Goal: Task Accomplishment & Management: Complete application form

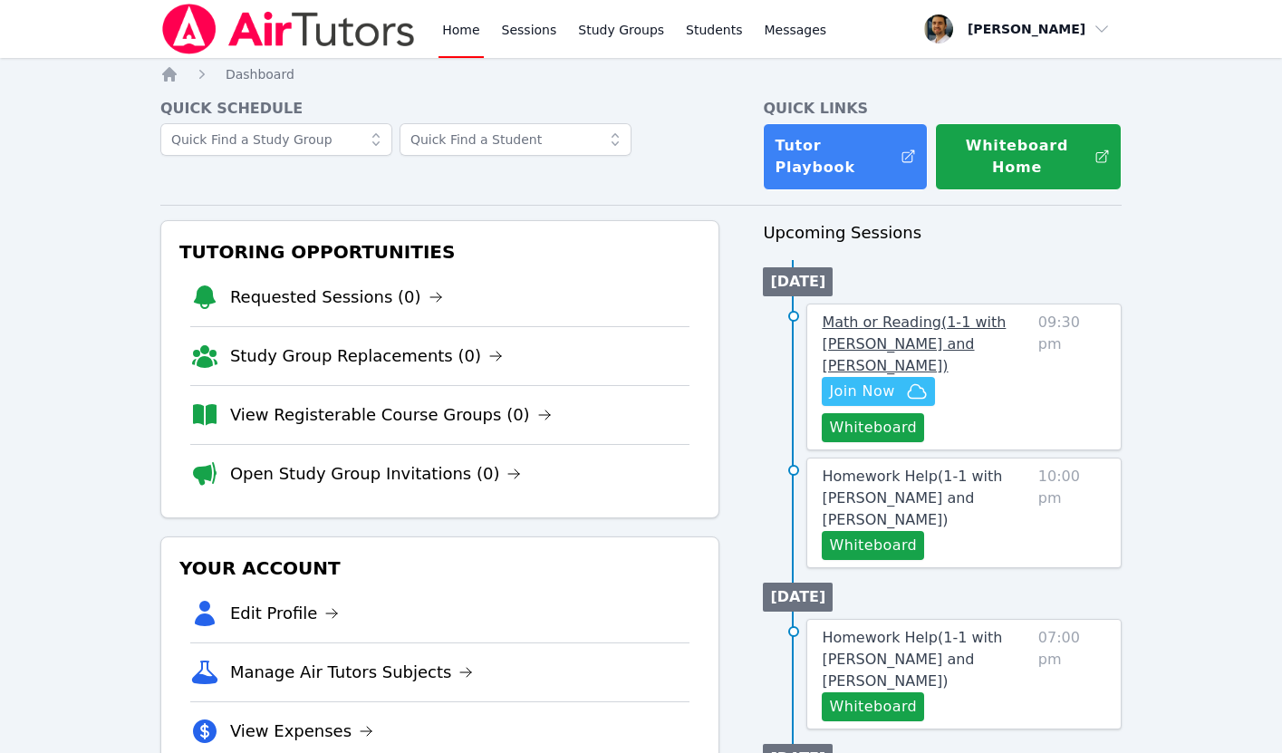
click at [856, 345] on span "Math or Reading ( 1-1 with [PERSON_NAME] and [PERSON_NAME] )" at bounding box center [913, 343] width 184 height 61
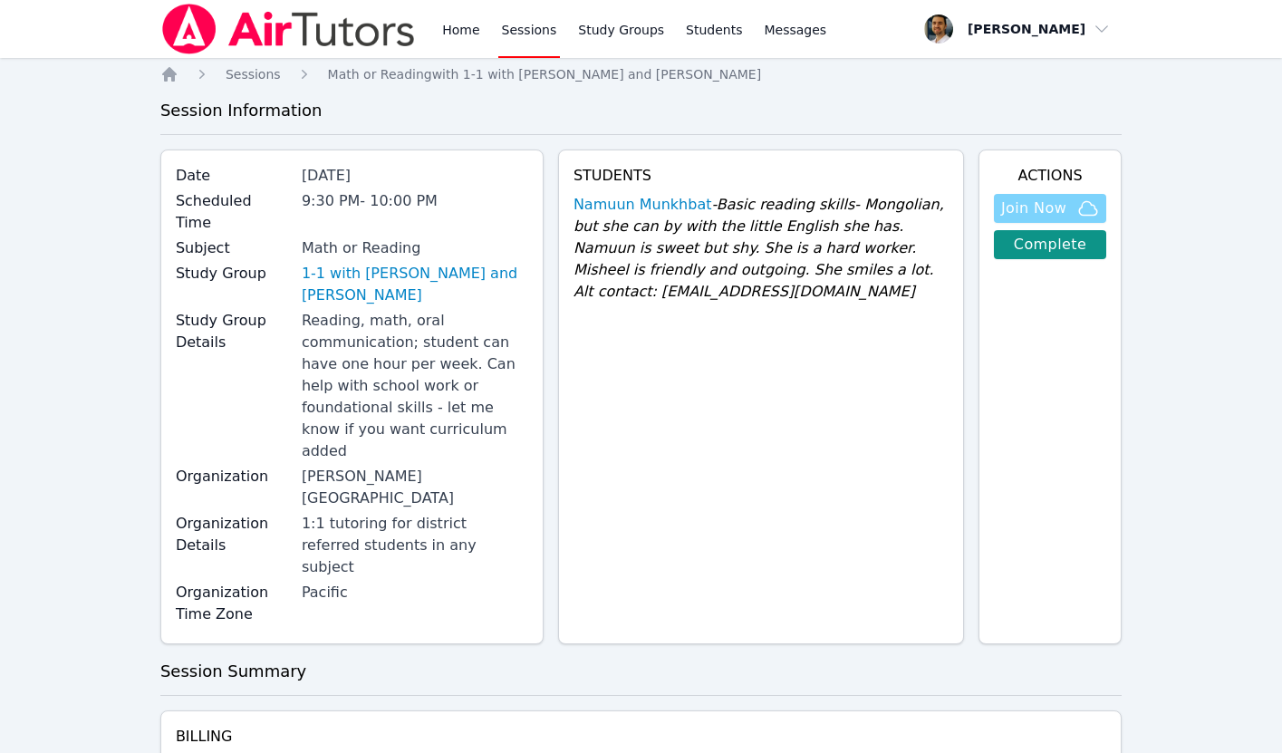
click at [1026, 200] on span "Join Now" at bounding box center [1033, 208] width 65 height 22
click at [405, 263] on link "1-1 with [PERSON_NAME] and [PERSON_NAME]" at bounding box center [415, 284] width 226 height 43
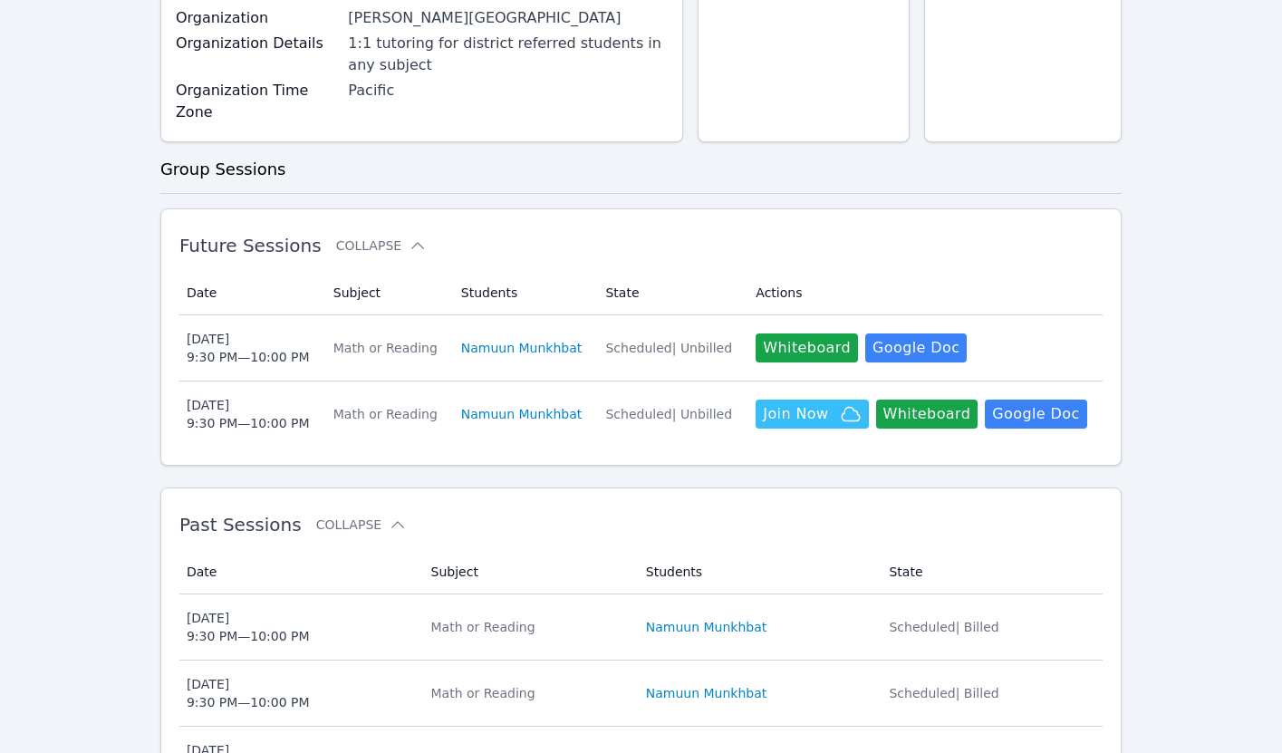
scroll to position [347, 0]
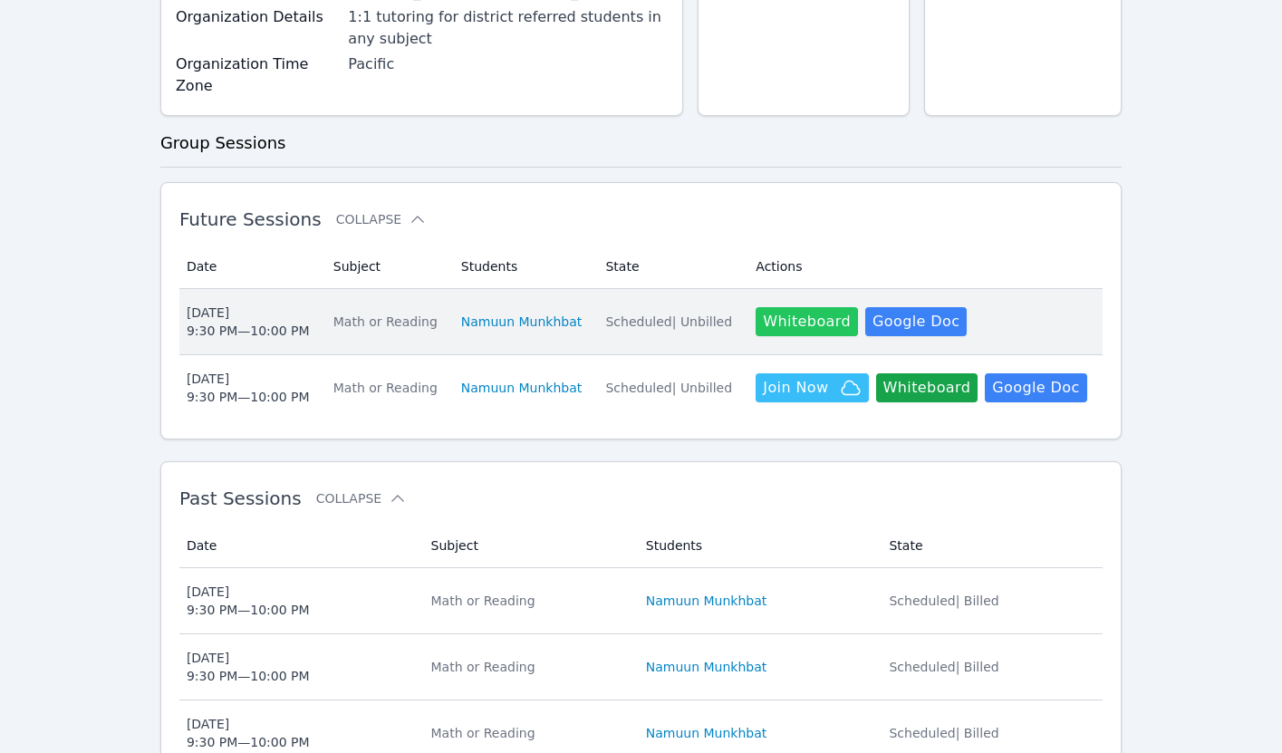
click at [766, 307] on button "Whiteboard" at bounding box center [806, 321] width 102 height 29
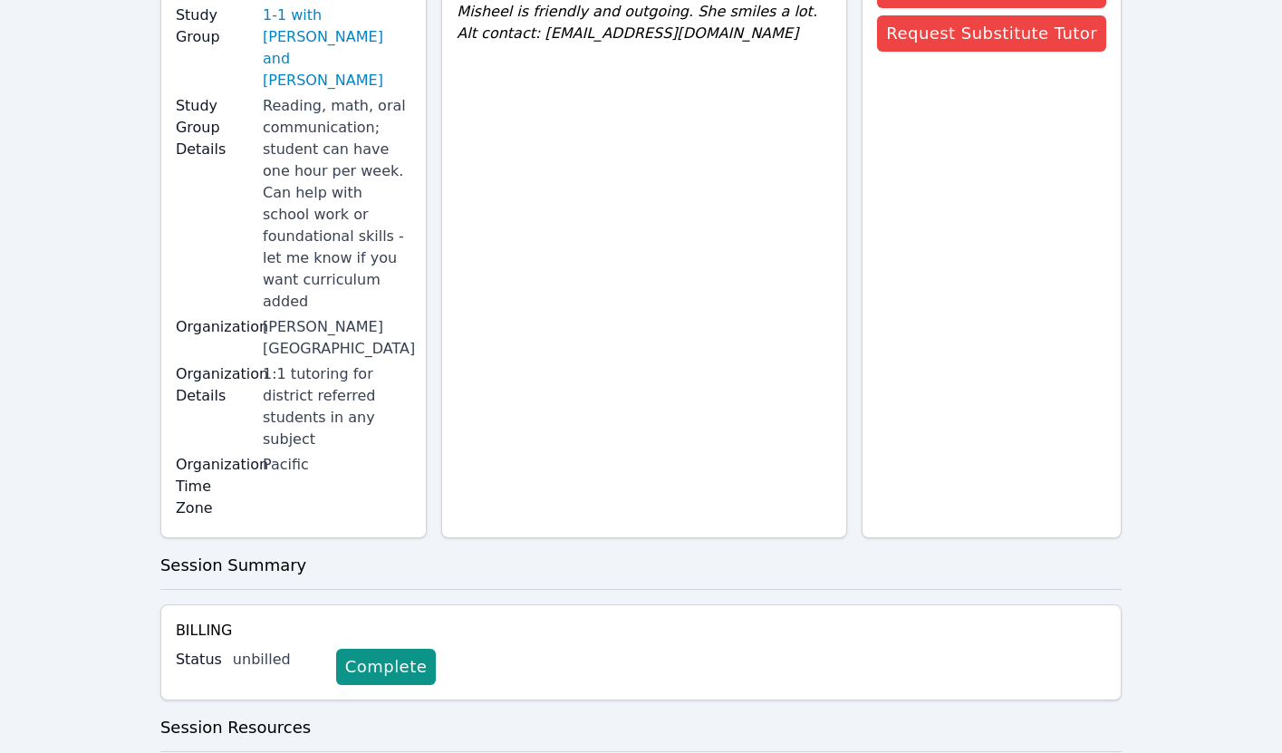
scroll to position [292, 0]
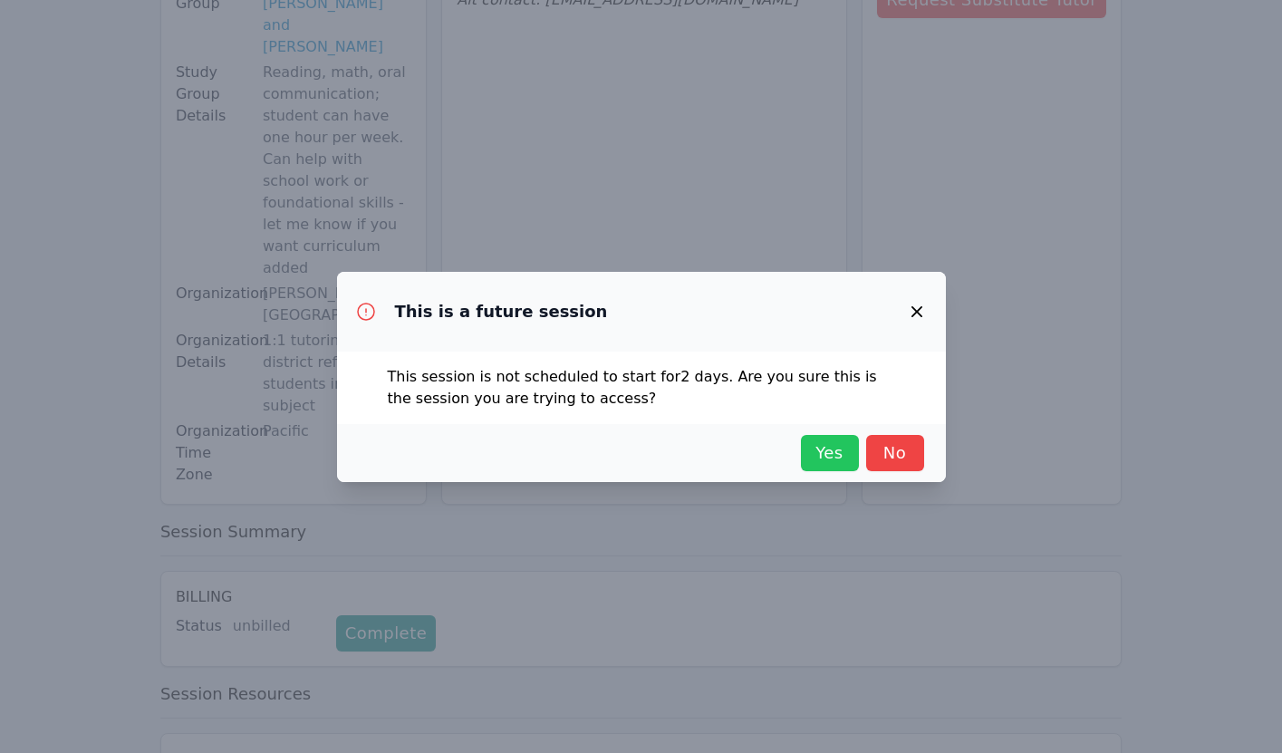
click at [831, 447] on span "Yes" at bounding box center [830, 452] width 40 height 25
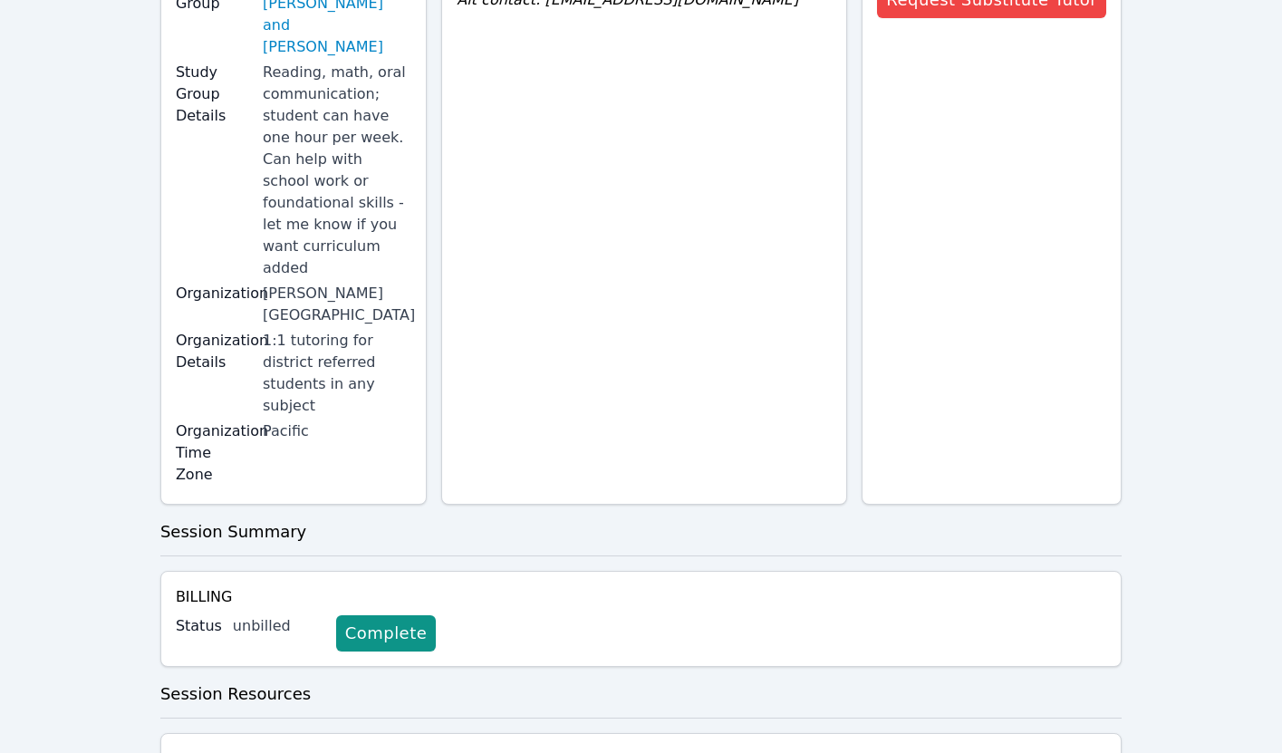
scroll to position [0, 0]
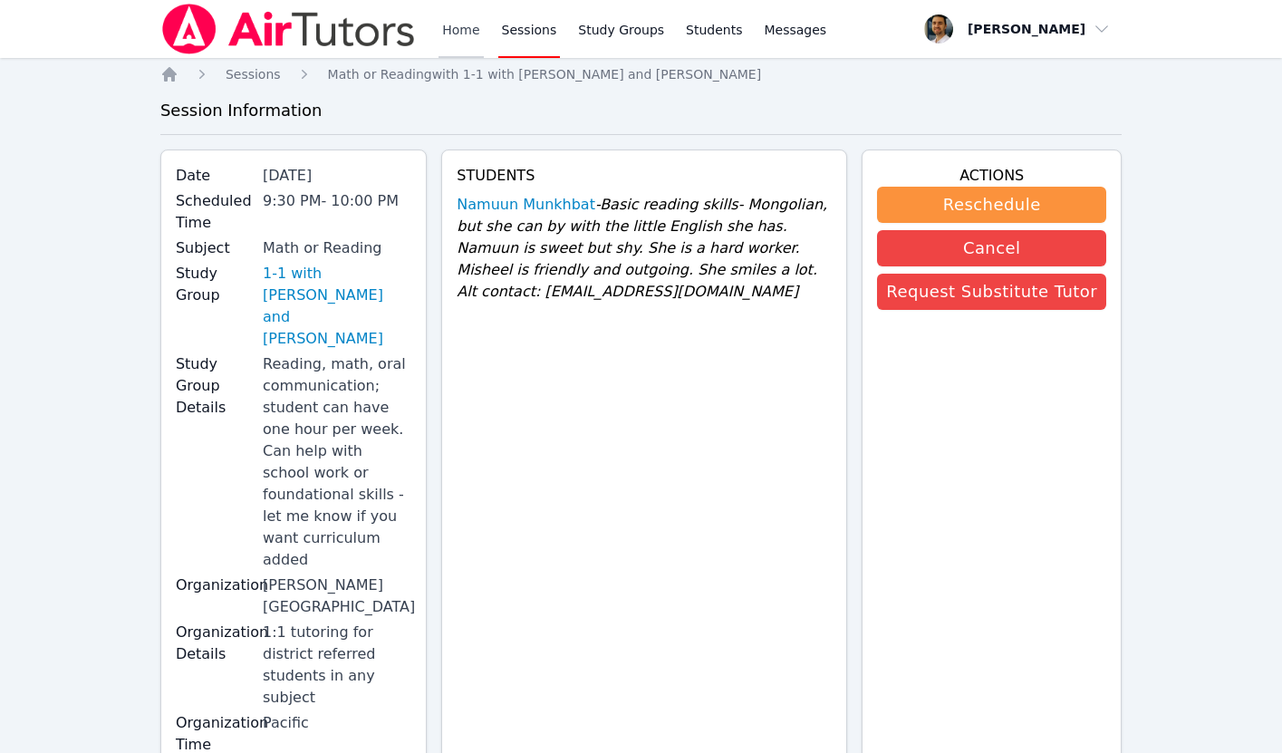
click at [447, 29] on link "Home" at bounding box center [460, 29] width 44 height 58
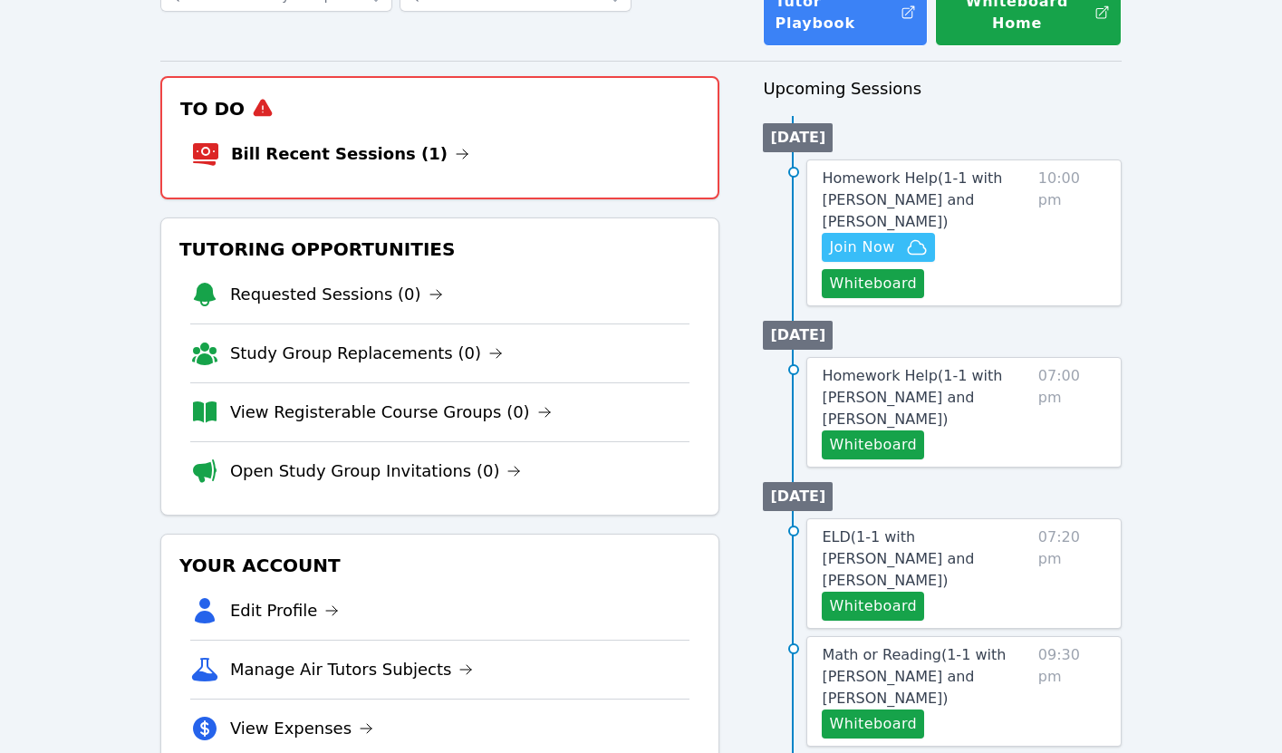
scroll to position [147, 0]
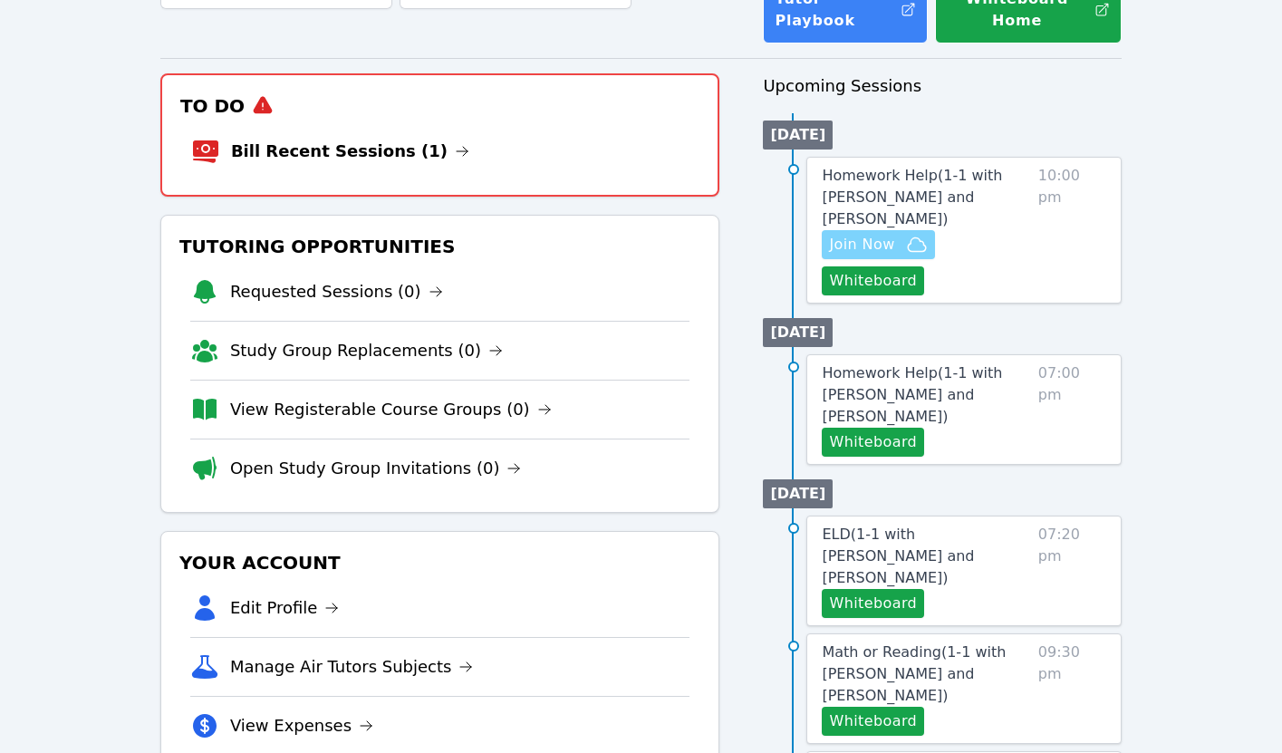
click at [869, 234] on span "Join Now" at bounding box center [861, 245] width 65 height 22
click at [891, 197] on span "Homework Help ( 1-1 with [PERSON_NAME] and [PERSON_NAME] )" at bounding box center [911, 197] width 180 height 61
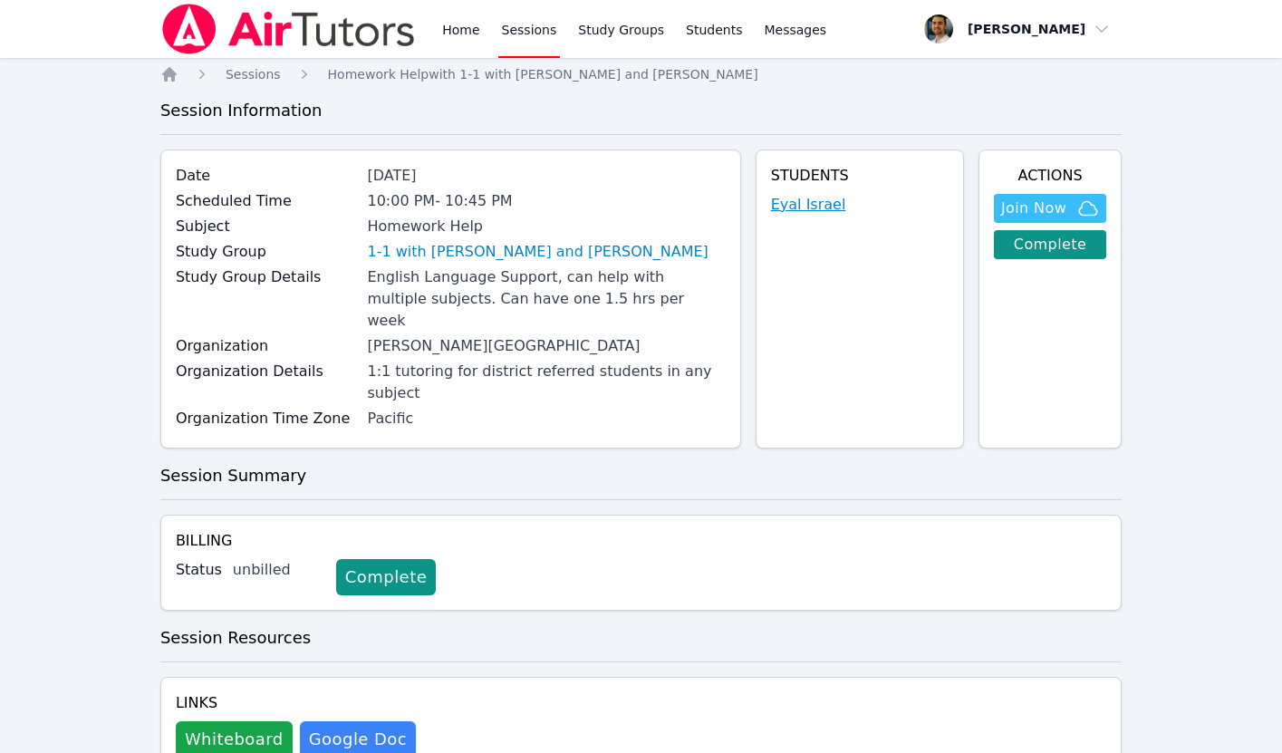
click at [788, 206] on link "Eyal Israel" at bounding box center [808, 205] width 75 height 22
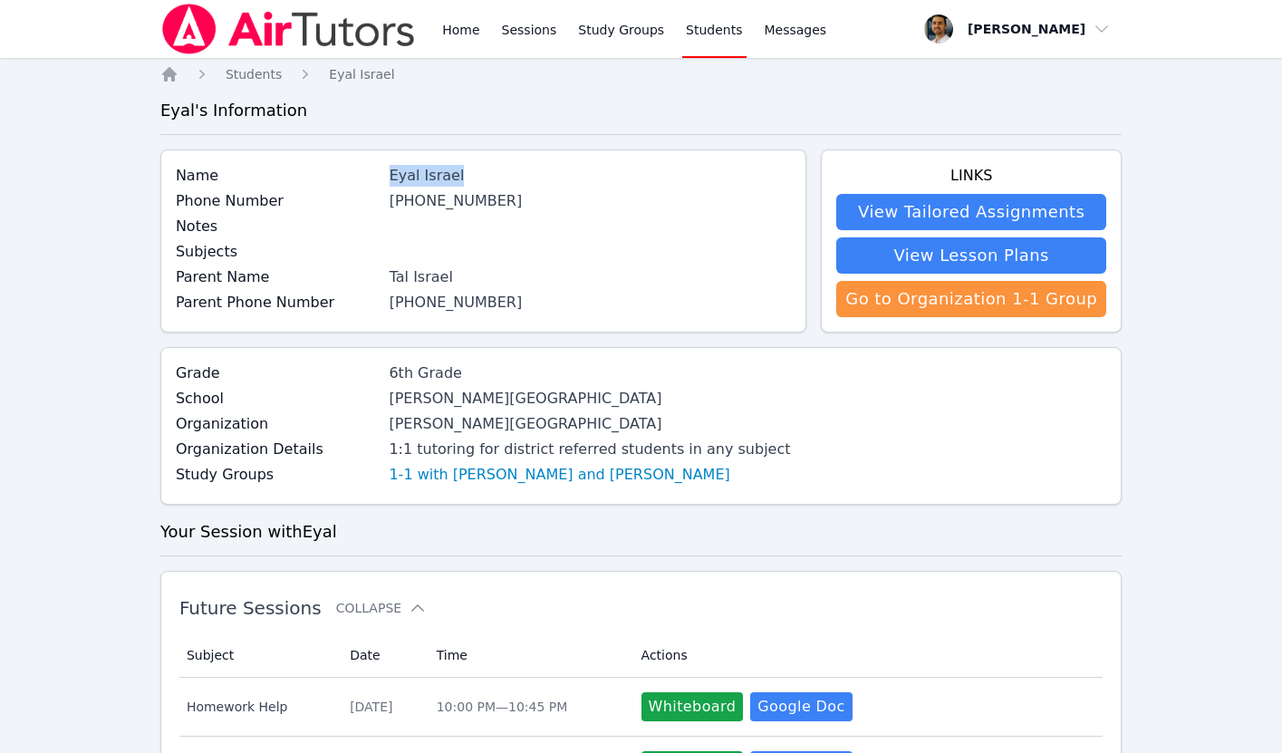
drag, startPoint x: 394, startPoint y: 178, endPoint x: 479, endPoint y: 175, distance: 85.2
click at [479, 175] on div "Name [PERSON_NAME]" at bounding box center [483, 177] width 615 height 25
copy div "Eyal Israel"
click at [354, 475] on label "Study Groups" at bounding box center [277, 475] width 203 height 22
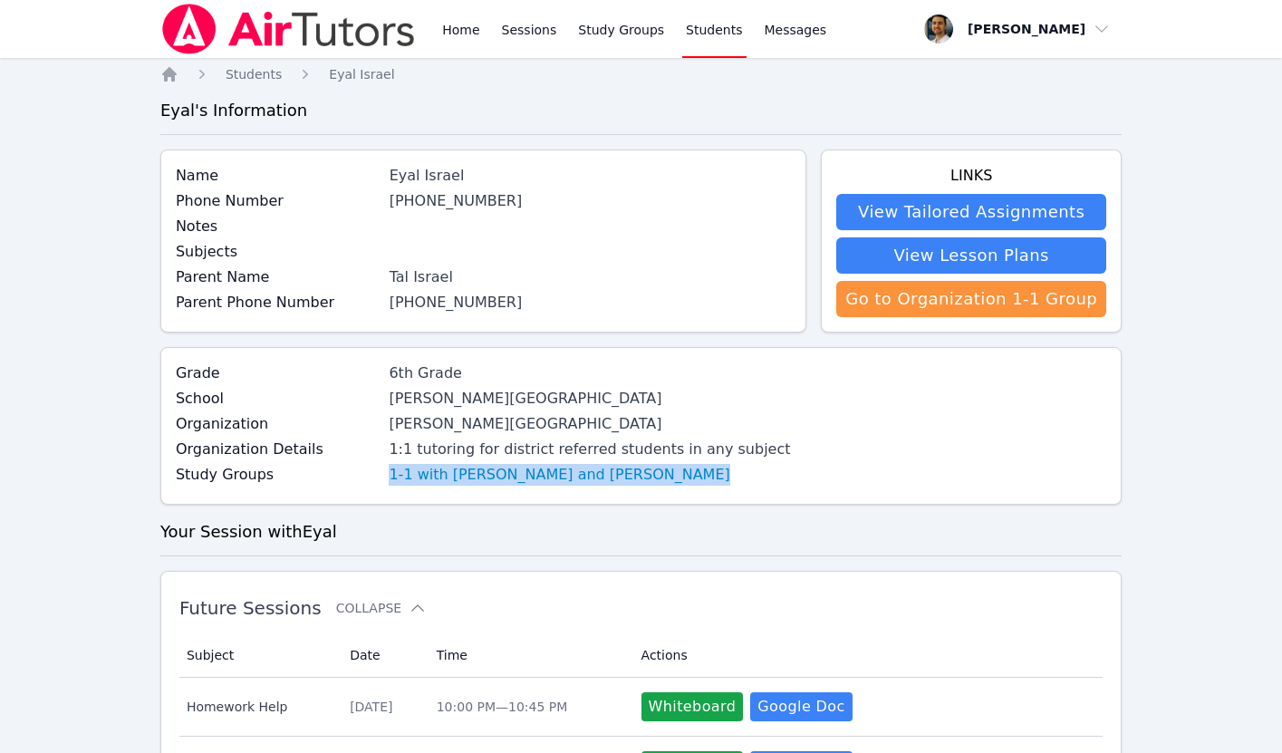
drag, startPoint x: 354, startPoint y: 475, endPoint x: 618, endPoint y: 475, distance: 263.6
click at [618, 475] on div "Study Groups 1-1 with [PERSON_NAME] and [PERSON_NAME]" at bounding box center [483, 476] width 615 height 25
copy div "1-1 with [PERSON_NAME] and [PERSON_NAME]"
click at [450, 16] on link "Home" at bounding box center [460, 29] width 44 height 58
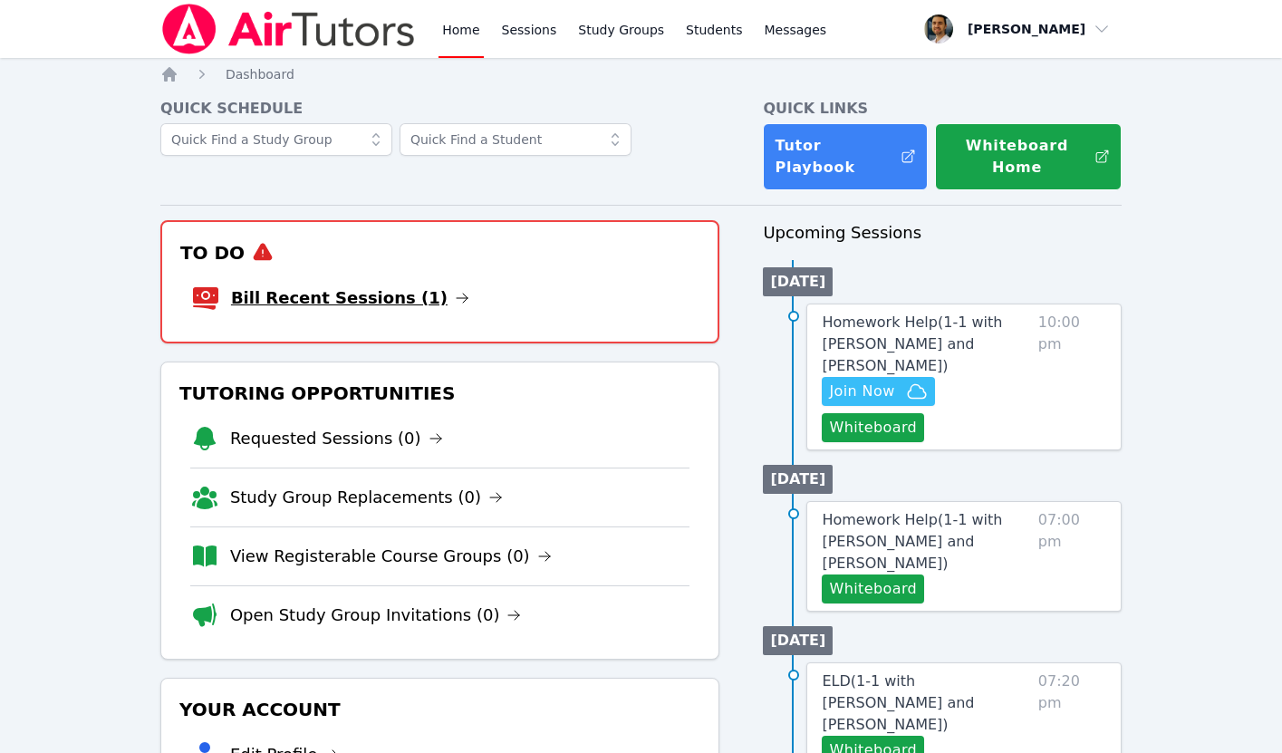
click at [310, 290] on link "Bill Recent Sessions (1)" at bounding box center [350, 297] width 238 height 25
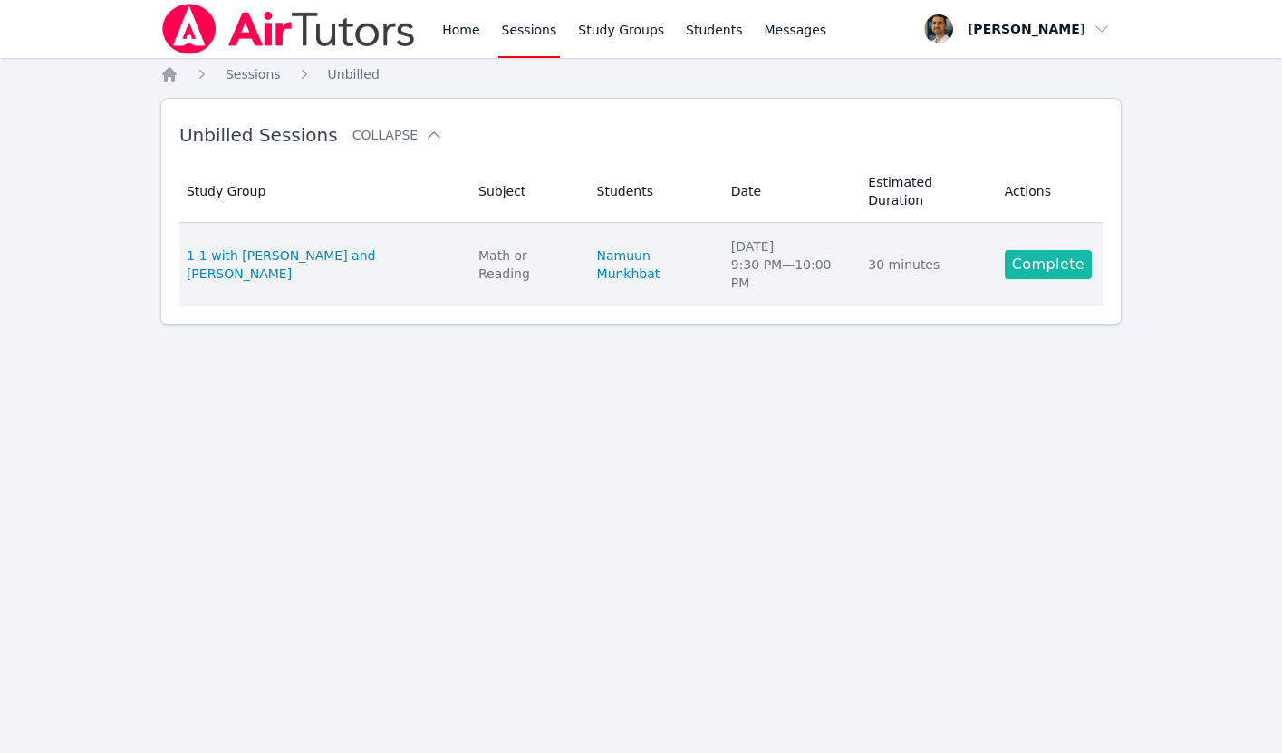
click at [1031, 262] on link "Complete" at bounding box center [1047, 264] width 87 height 29
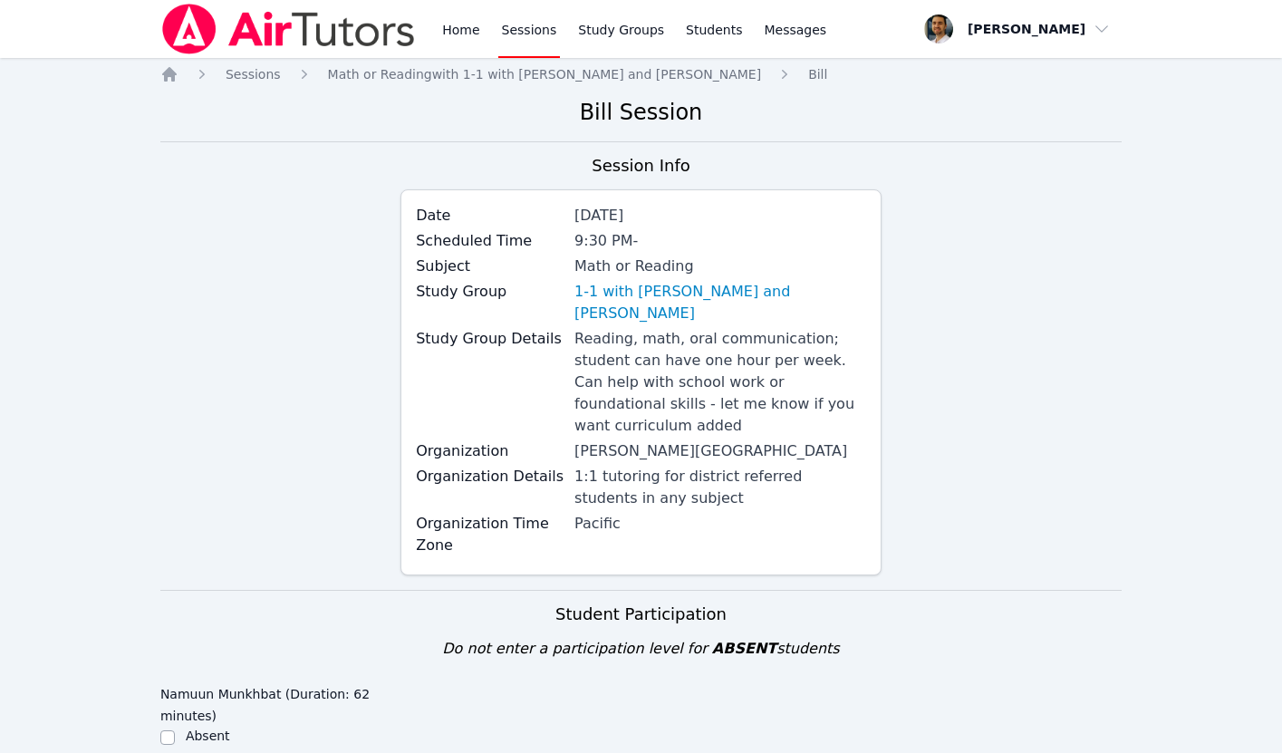
scroll to position [382, 0]
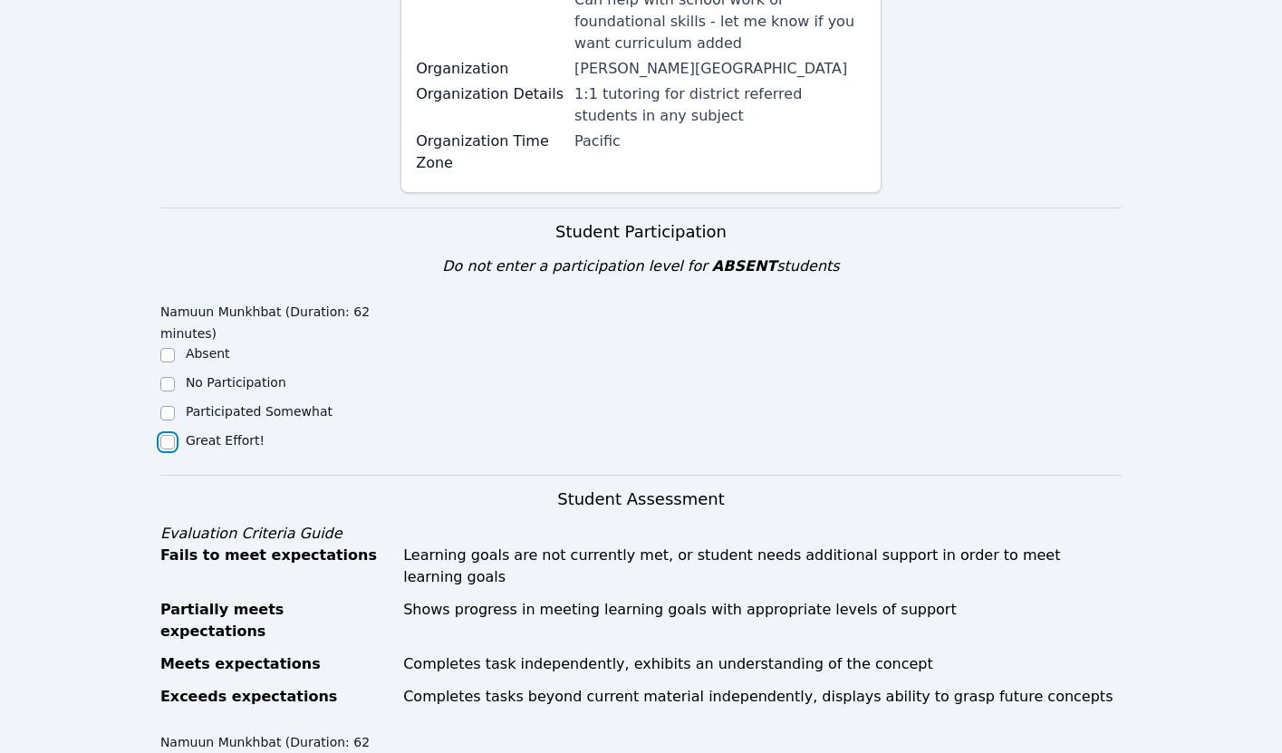
click at [171, 435] on input "Great Effort!" at bounding box center [167, 442] width 14 height 14
checkbox input "true"
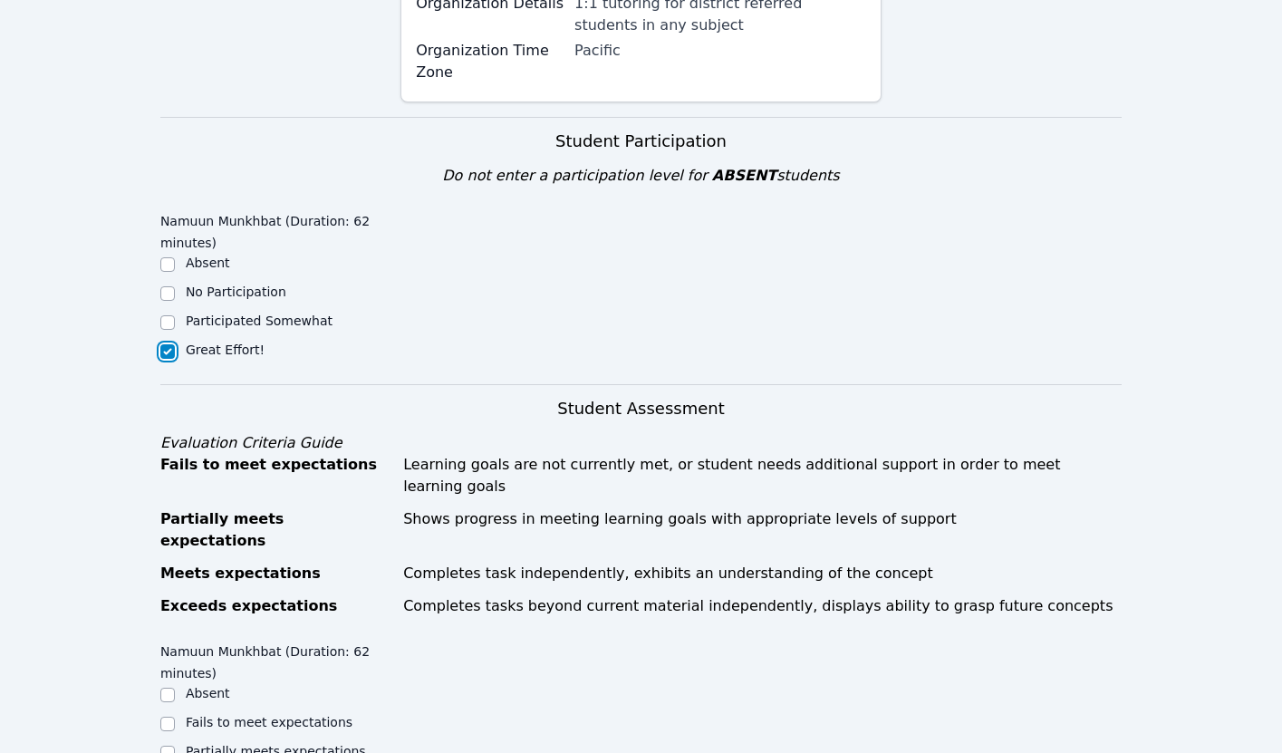
scroll to position [697, 0]
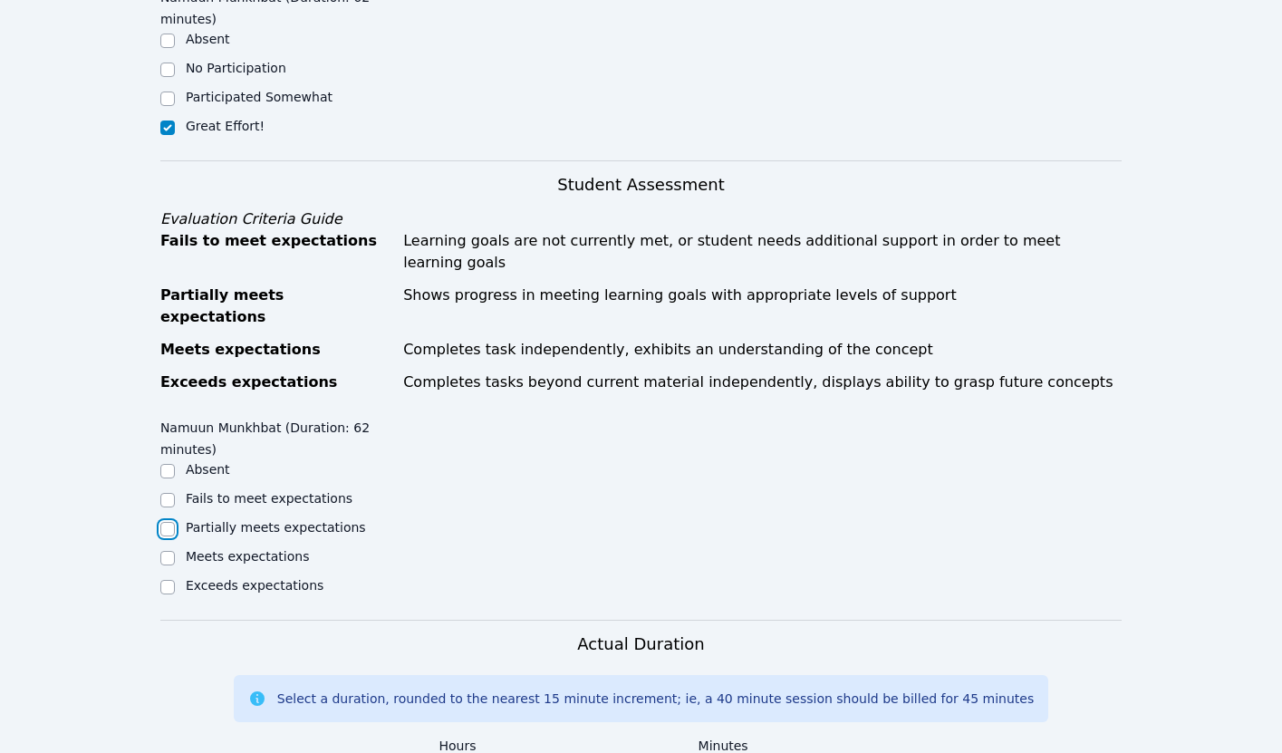
click at [168, 522] on input "Partially meets expectations" at bounding box center [167, 529] width 14 height 14
checkbox input "true"
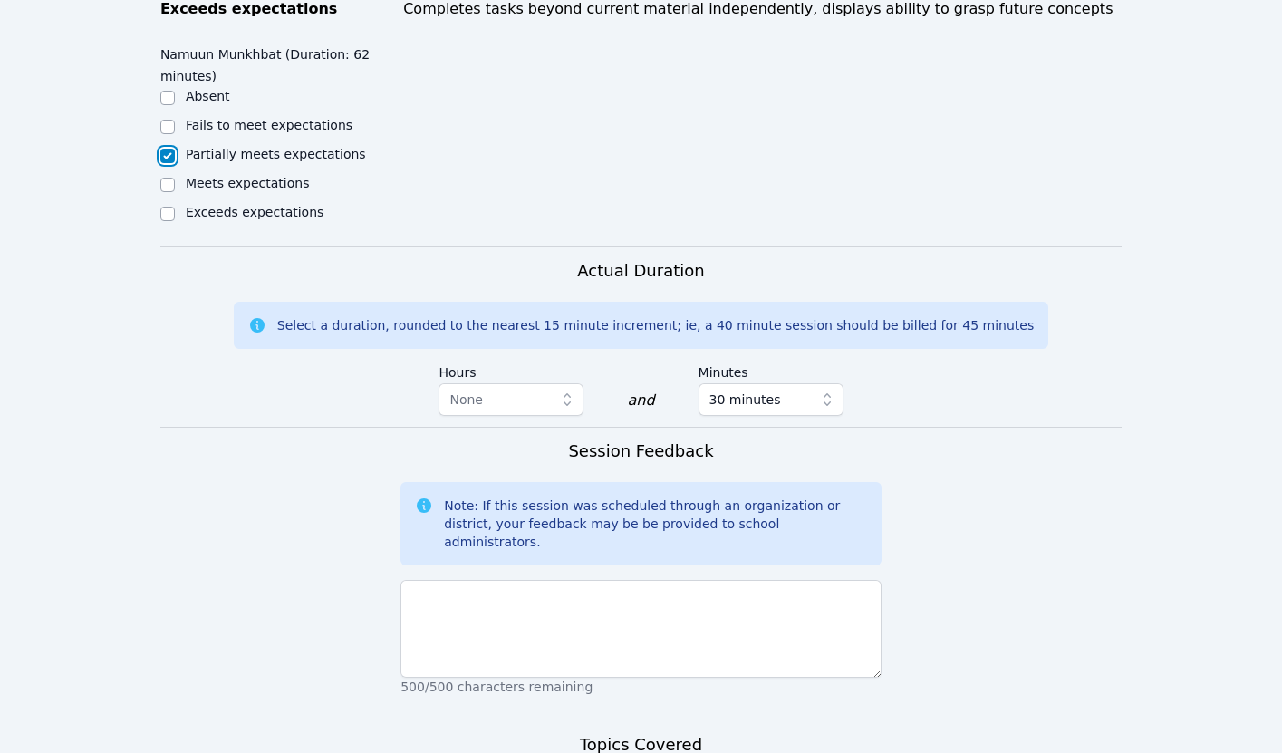
scroll to position [1103, 0]
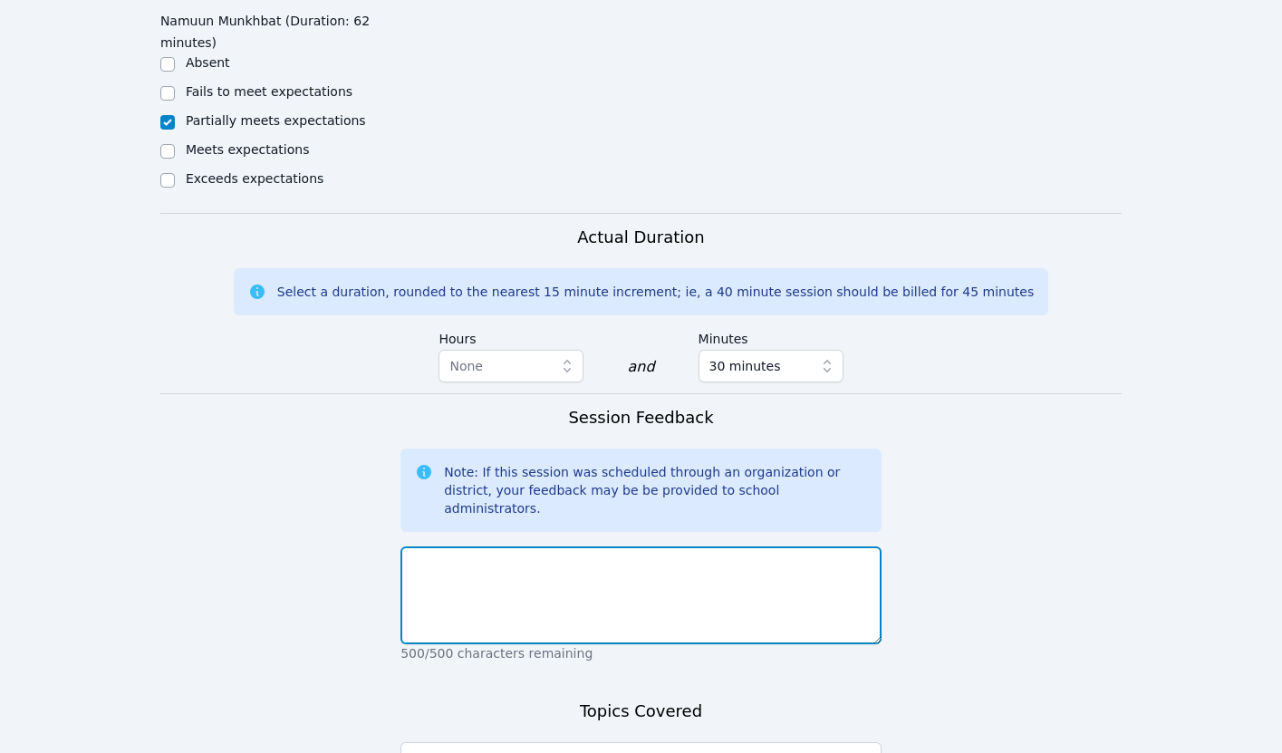
click at [466, 546] on textarea at bounding box center [640, 595] width 481 height 98
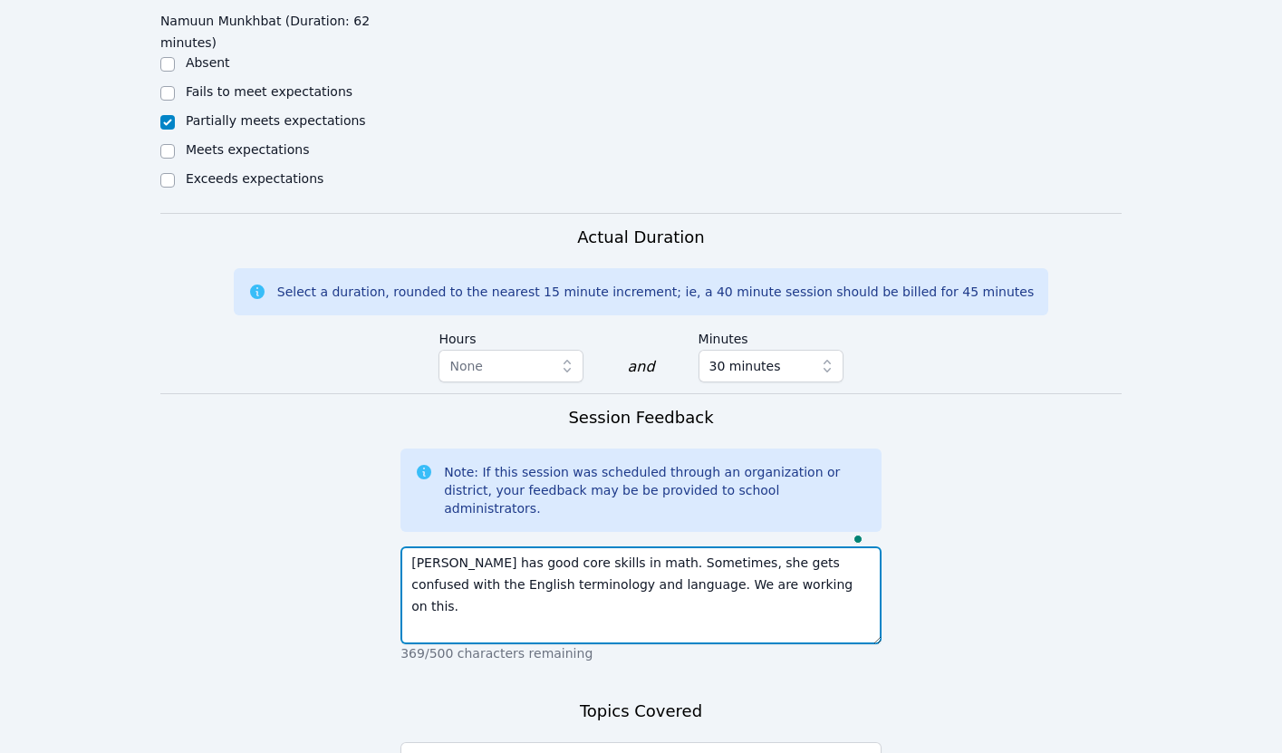
type textarea "[PERSON_NAME] has good core skills in math. Sometimes, she gets confused with t…"
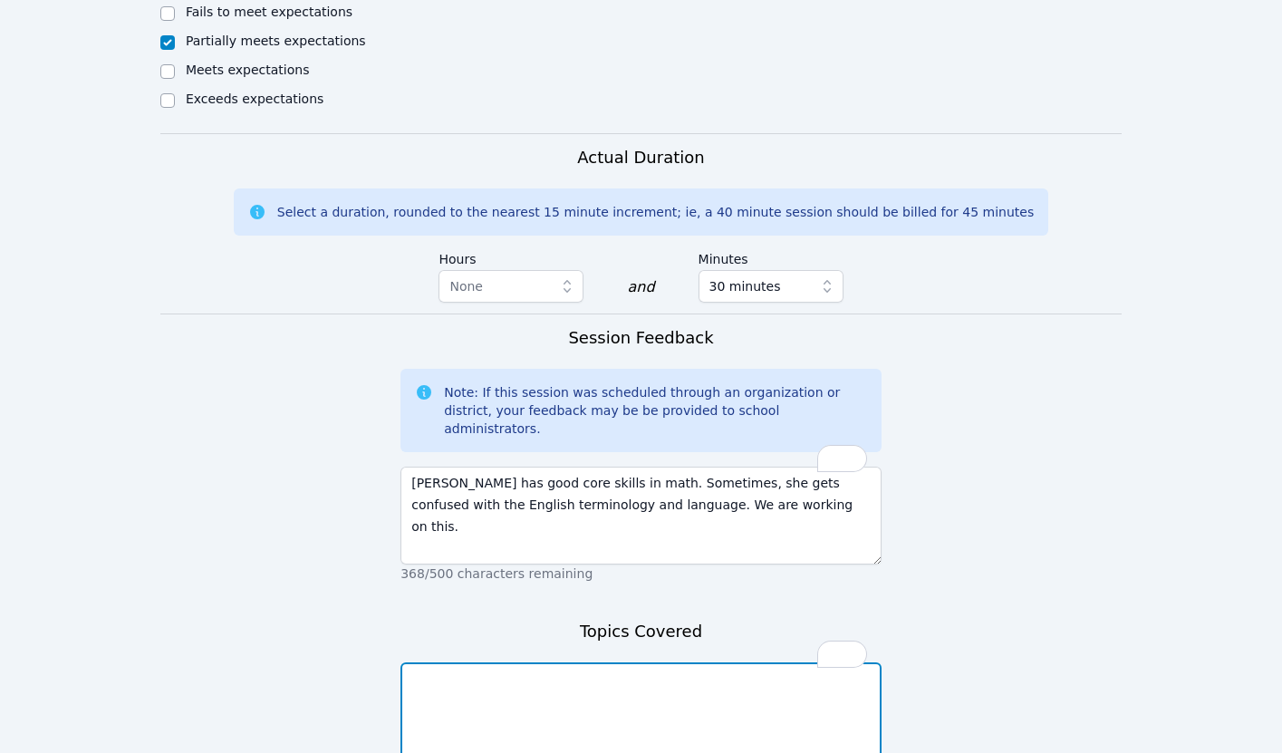
scroll to position [1271, 0]
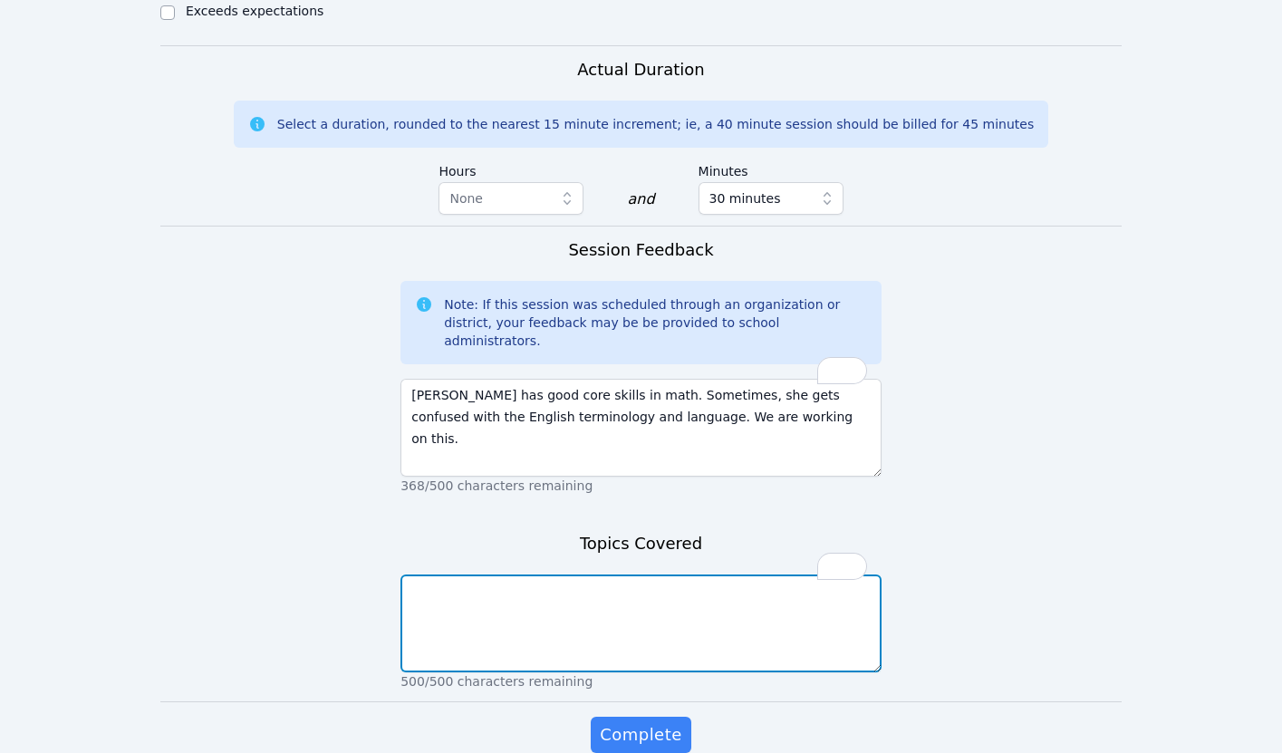
click at [552, 574] on textarea "To enrich screen reader interactions, please activate Accessibility in Grammarl…" at bounding box center [640, 623] width 481 height 98
type textarea "Estimating, word problems, terminology"
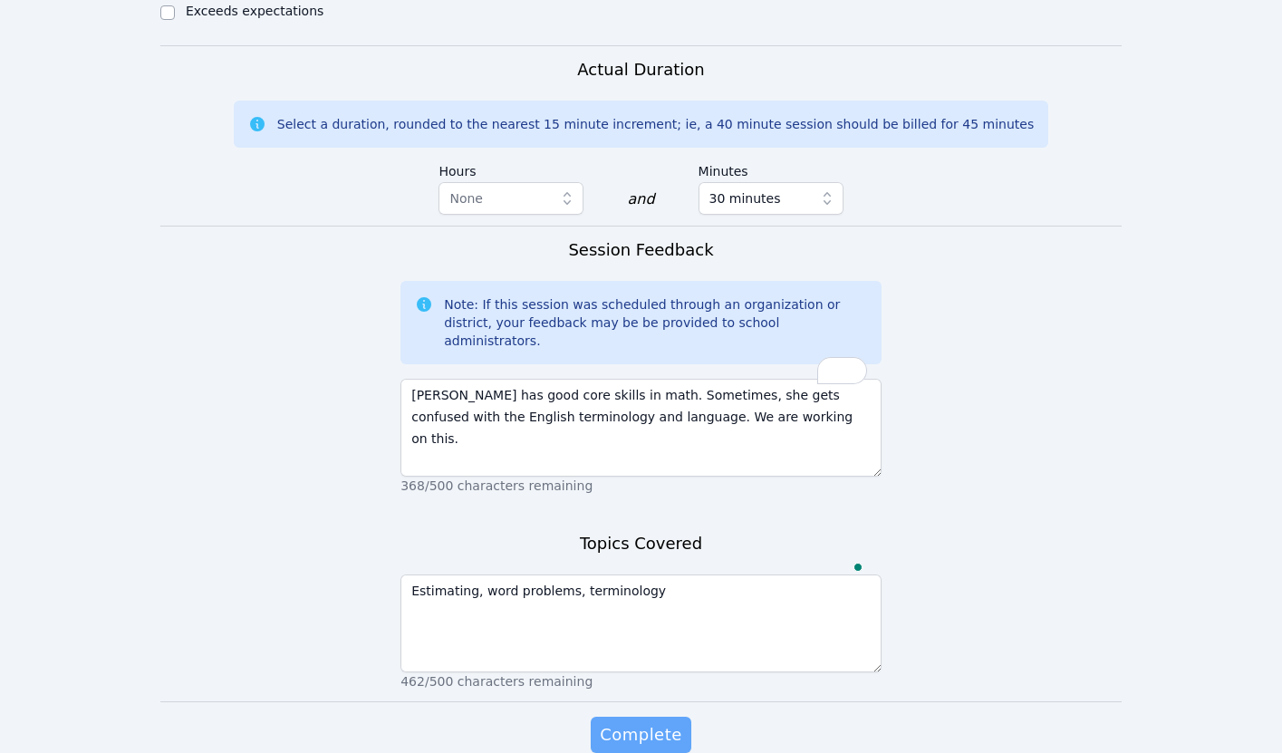
click at [634, 722] on span "Complete" at bounding box center [641, 734] width 82 height 25
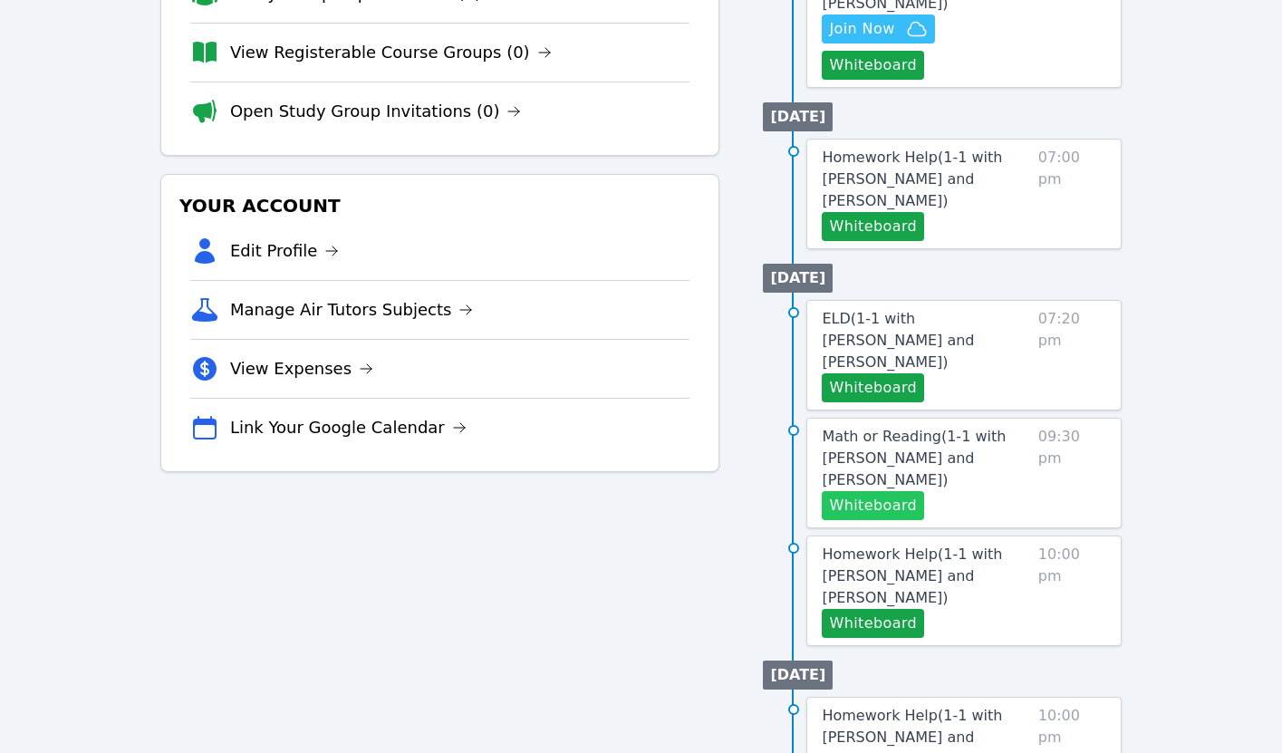
scroll to position [430, 0]
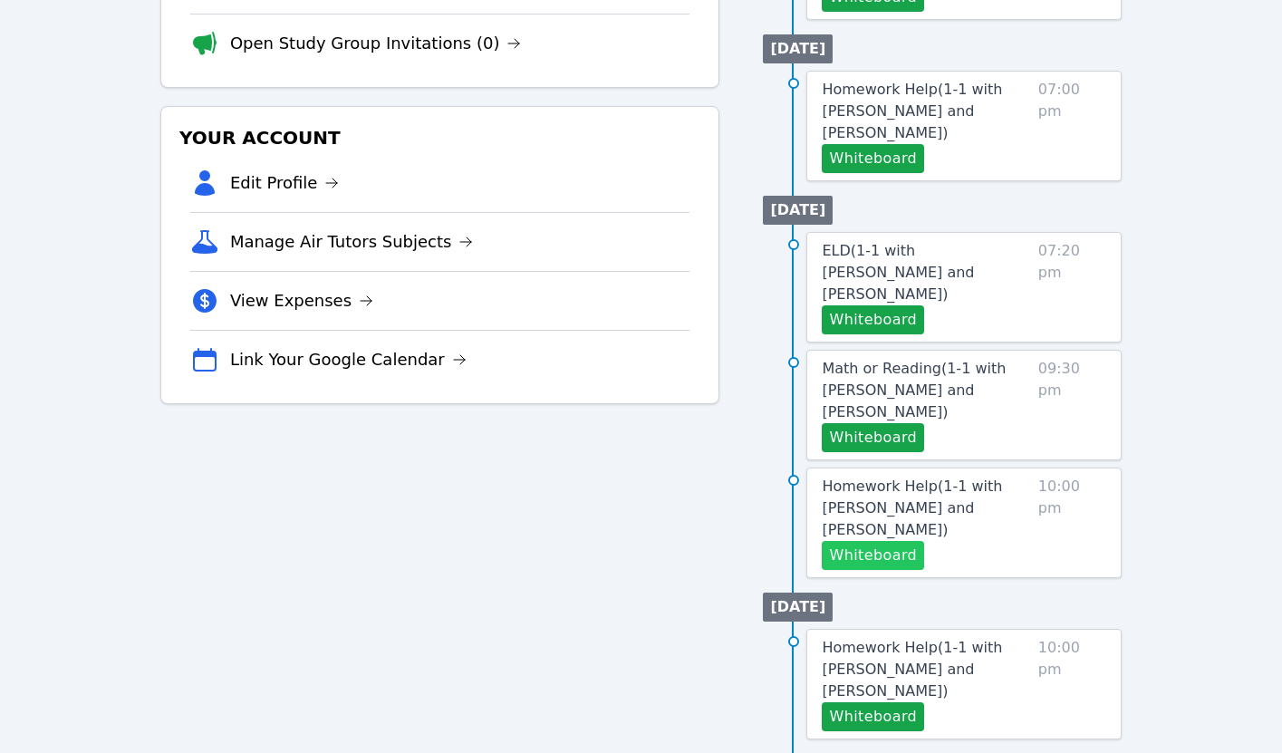
click at [860, 541] on button "Whiteboard" at bounding box center [872, 555] width 102 height 29
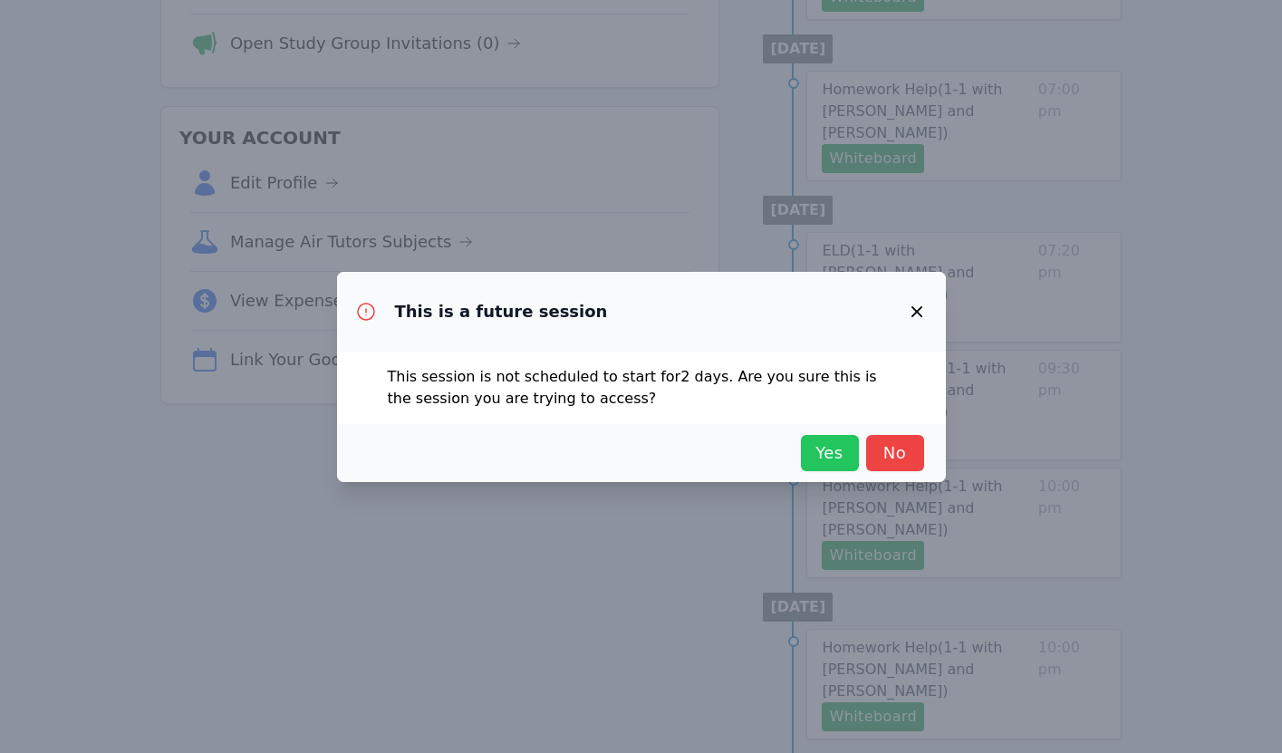
click at [832, 463] on span "Yes" at bounding box center [830, 452] width 40 height 25
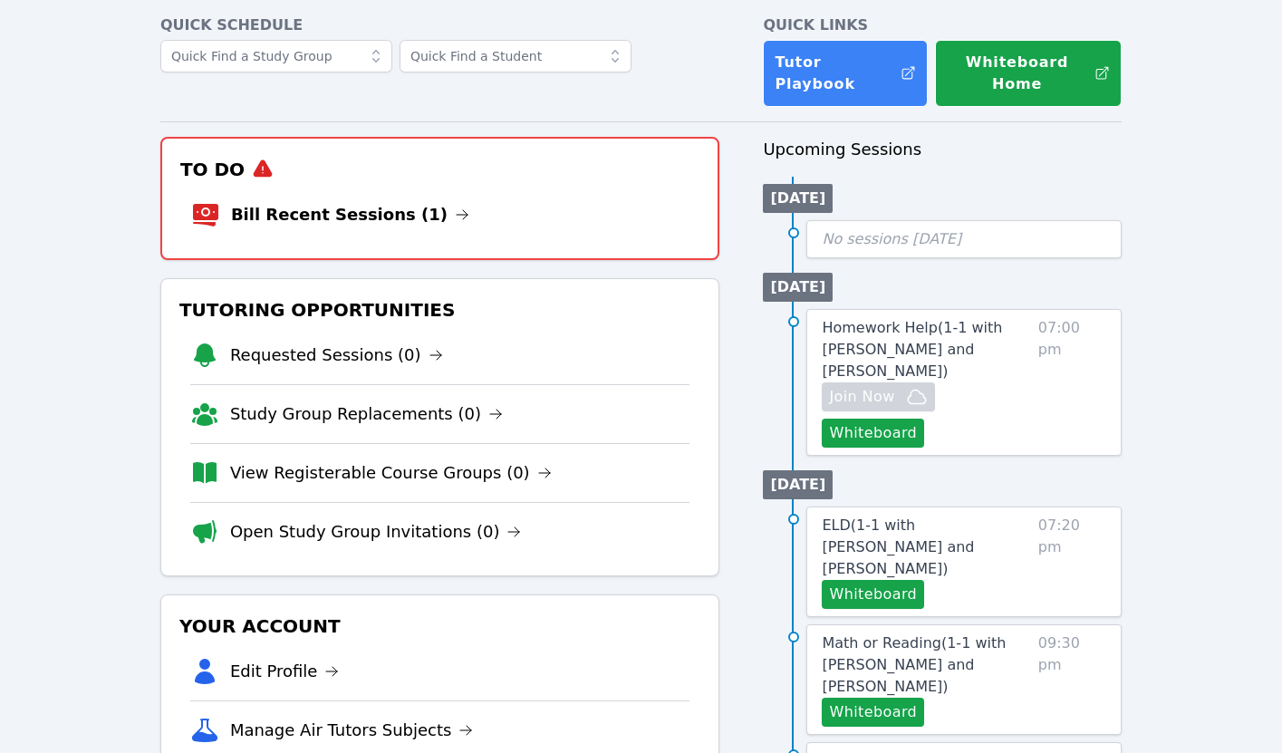
scroll to position [0, 0]
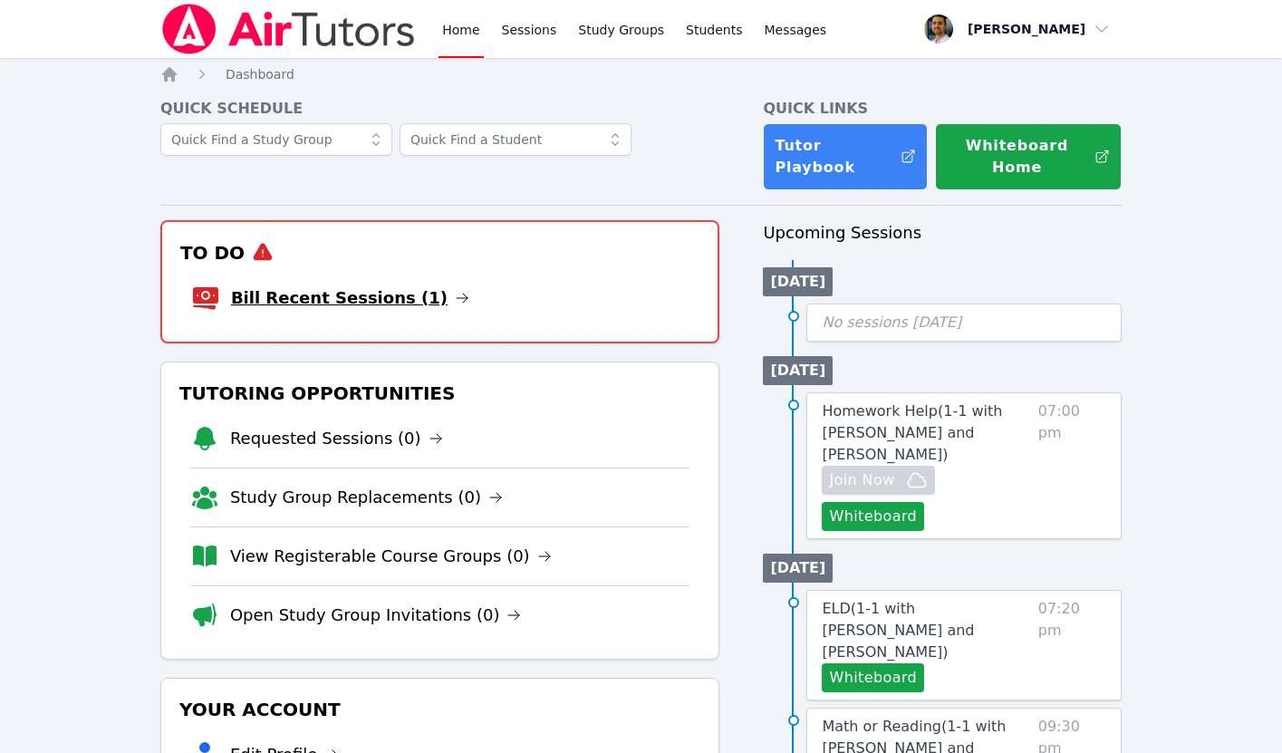
click at [303, 298] on link "Bill Recent Sessions (1)" at bounding box center [350, 297] width 238 height 25
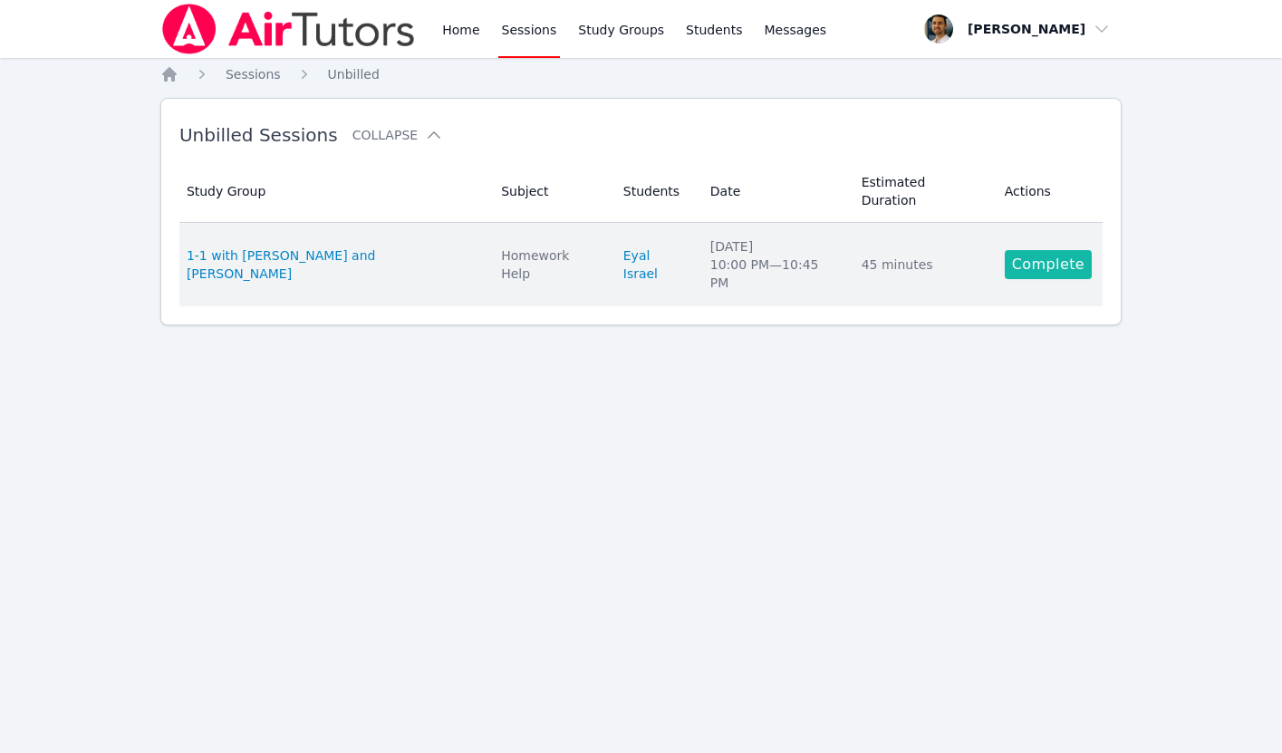
click at [1033, 250] on link "Complete" at bounding box center [1047, 264] width 87 height 29
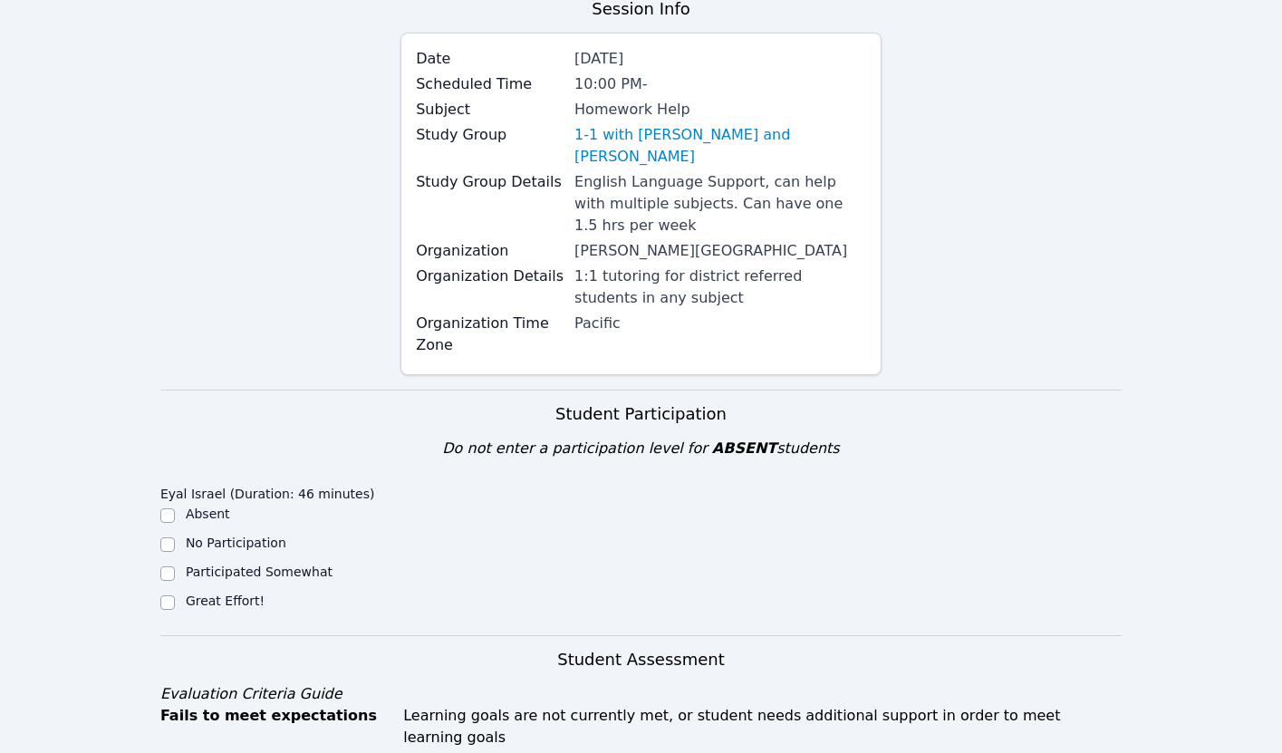
scroll to position [508, 0]
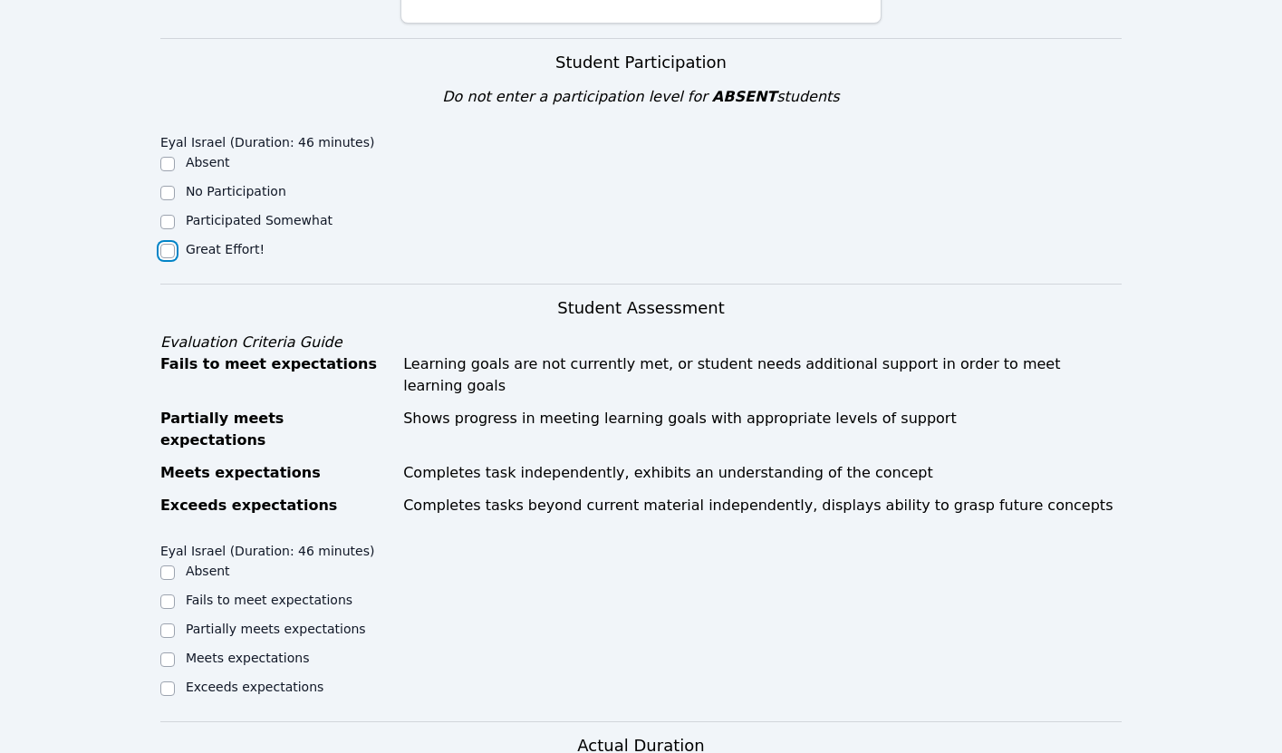
click at [162, 244] on input "Great Effort!" at bounding box center [167, 251] width 14 height 14
checkbox input "true"
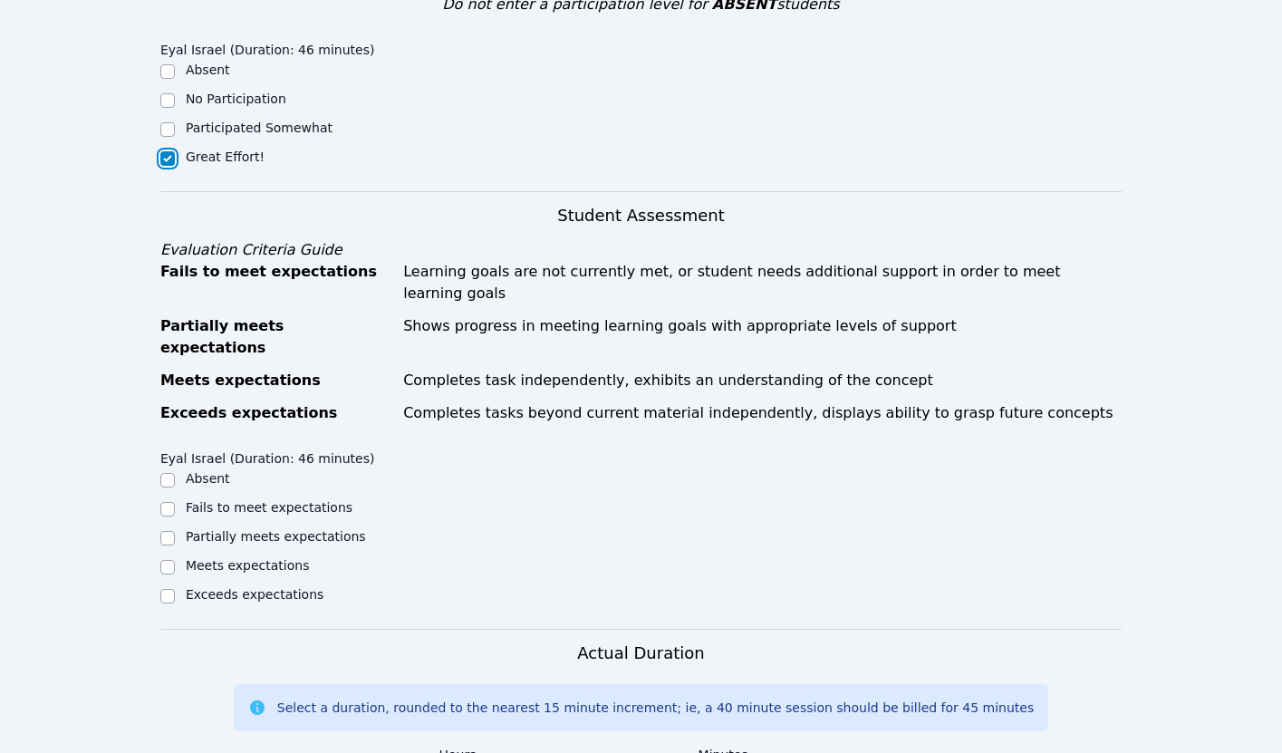
scroll to position [755, 0]
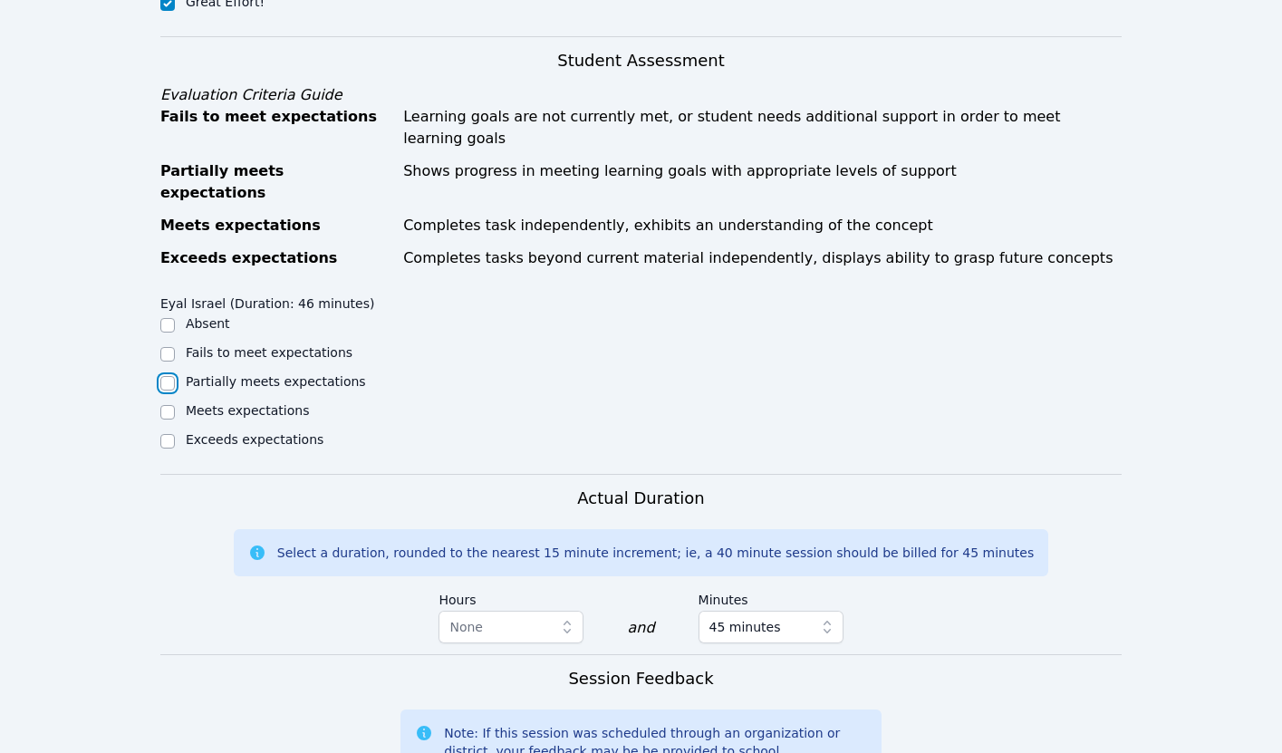
click at [168, 376] on input "Partially meets expectations" at bounding box center [167, 383] width 14 height 14
checkbox input "true"
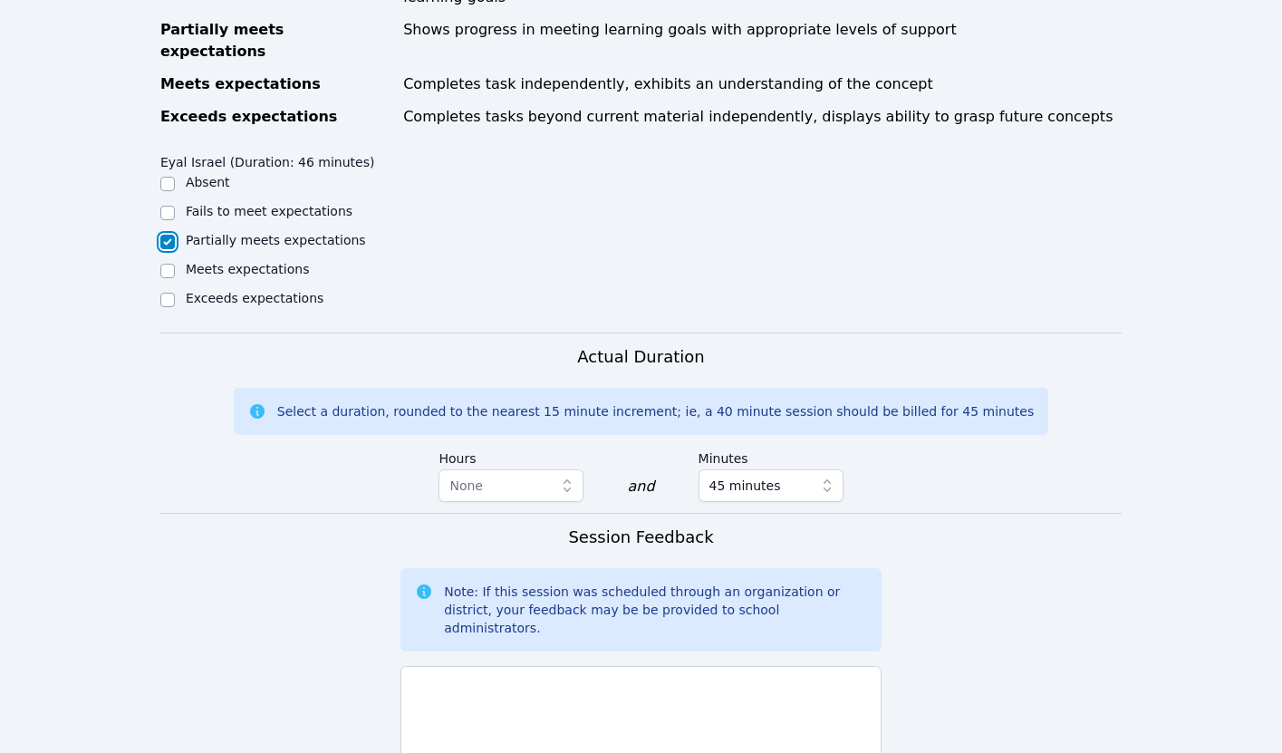
scroll to position [1051, 0]
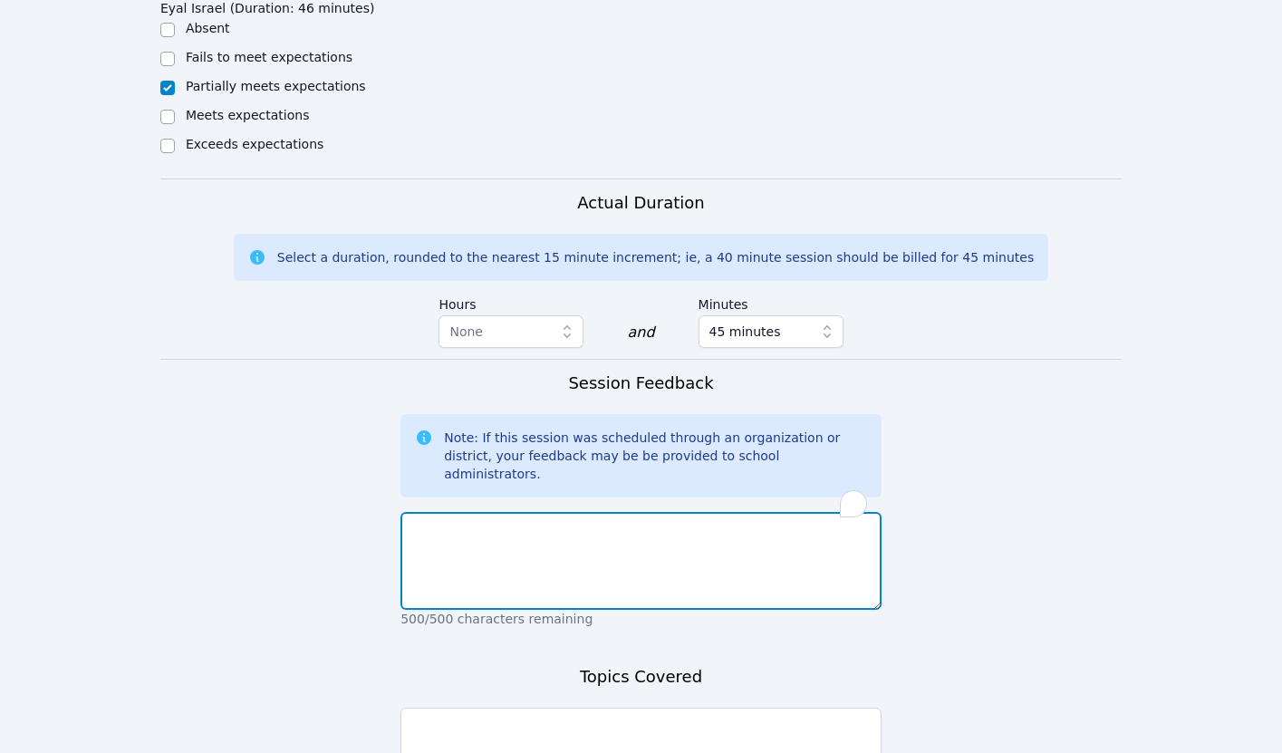
click at [445, 512] on textarea "To enrich screen reader interactions, please activate Accessibility in Grammarl…" at bounding box center [640, 561] width 481 height 98
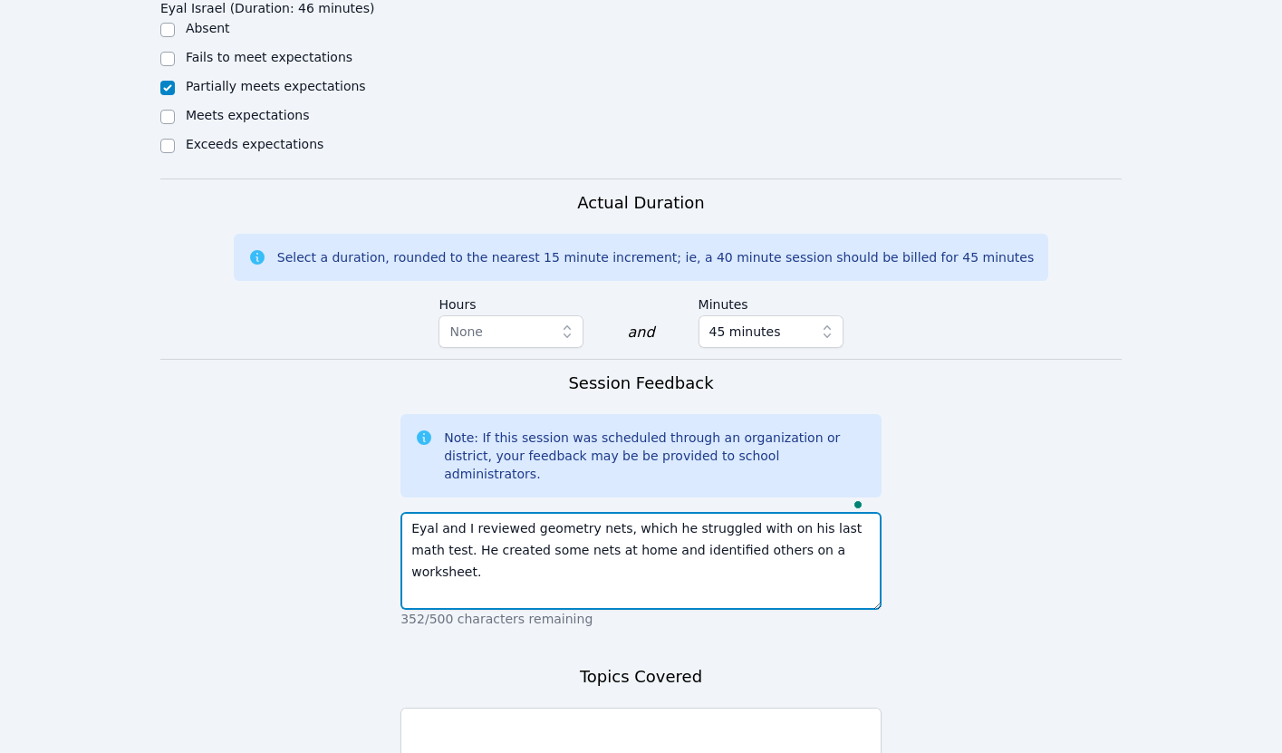
type textarea "Eyal and I reviewed geometry nets, which he struggled with on his last math tes…"
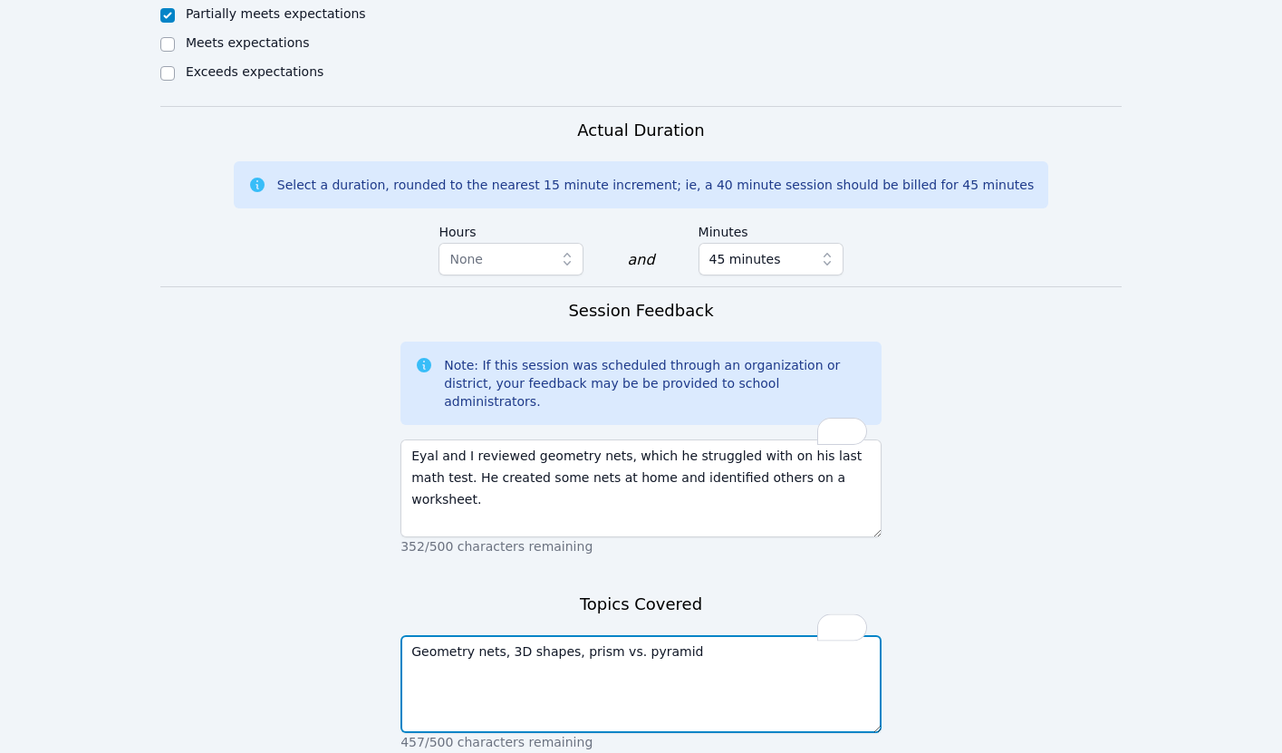
scroll to position [1187, 0]
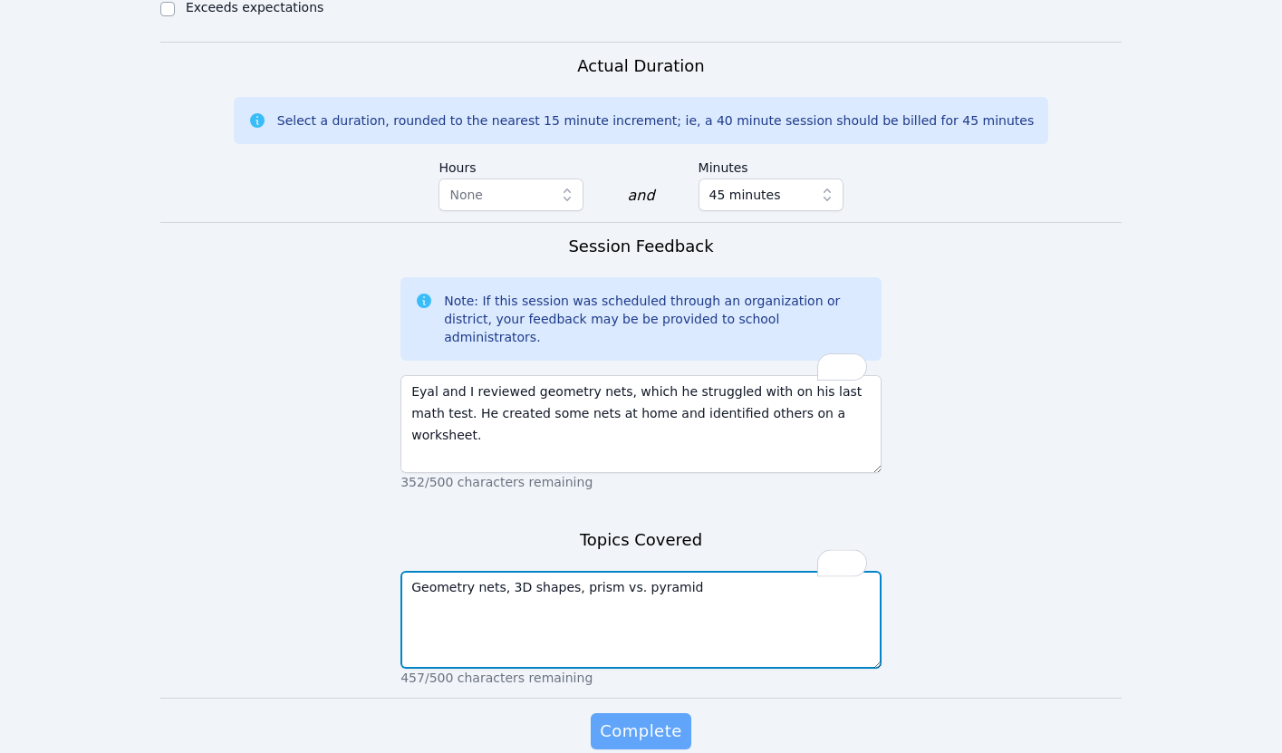
type textarea "Geometry nets, 3D shapes, prism vs. pyramid"
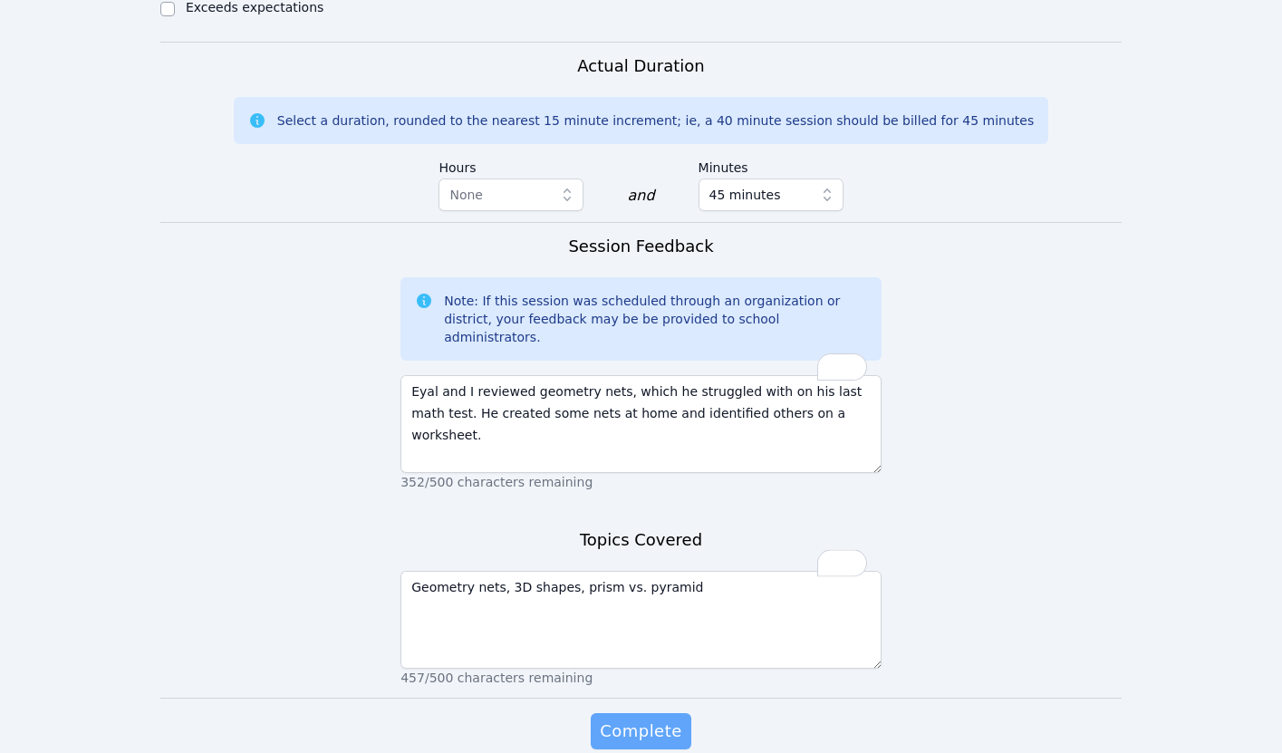
click at [629, 718] on span "Complete" at bounding box center [641, 730] width 82 height 25
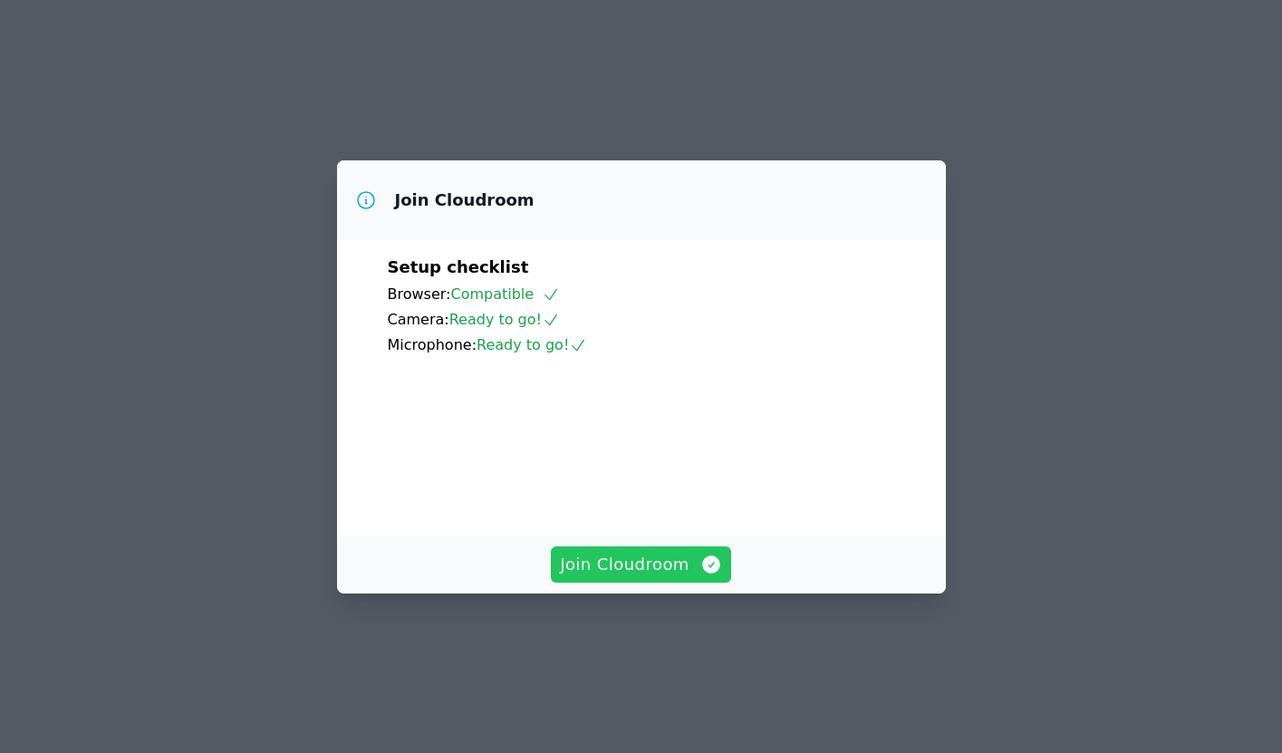
click at [670, 577] on span "Join Cloudroom" at bounding box center [641, 564] width 162 height 25
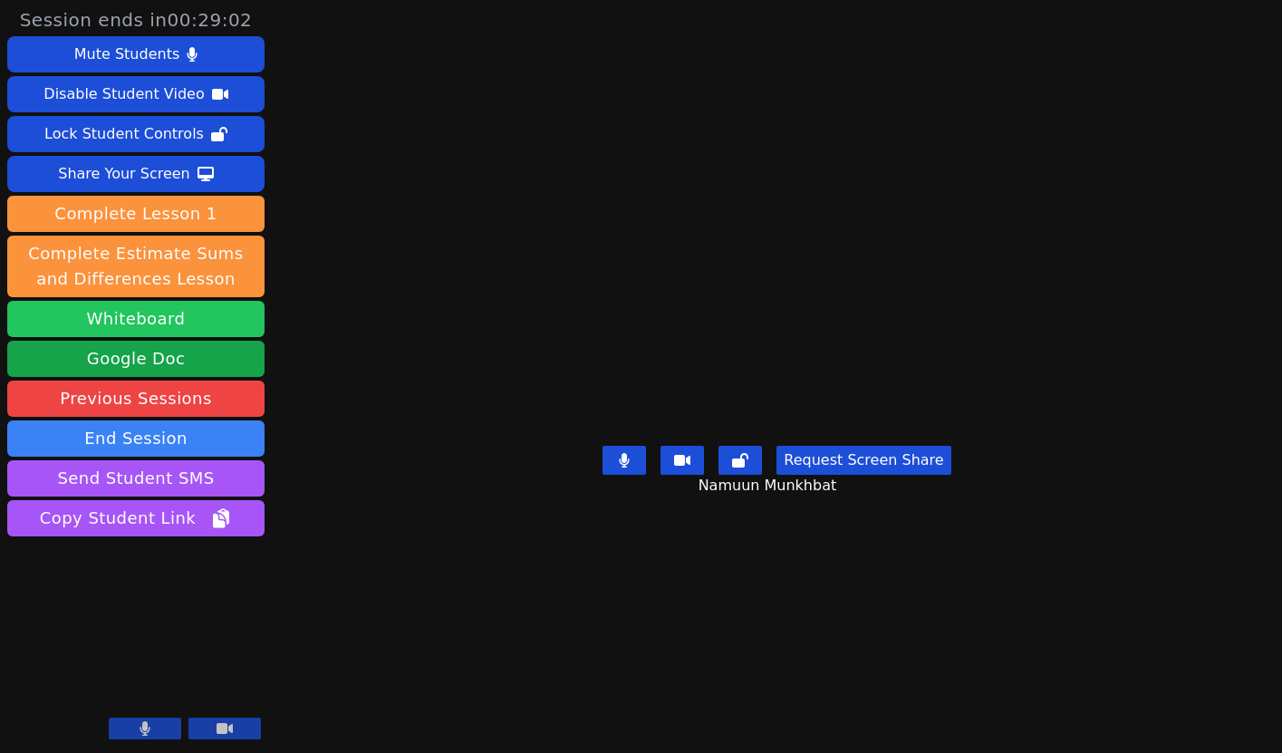
click at [211, 322] on button "Whiteboard" at bounding box center [135, 319] width 257 height 36
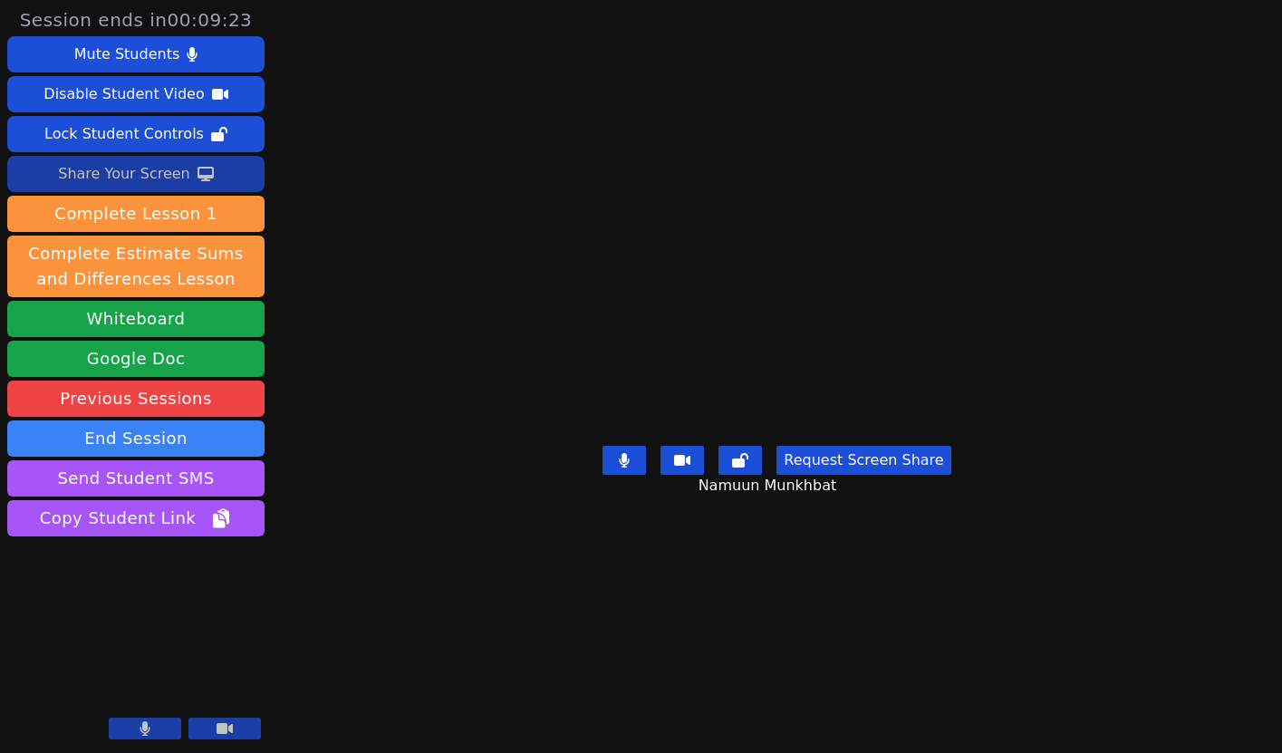
click at [148, 177] on div "Share Your Screen" at bounding box center [124, 173] width 132 height 29
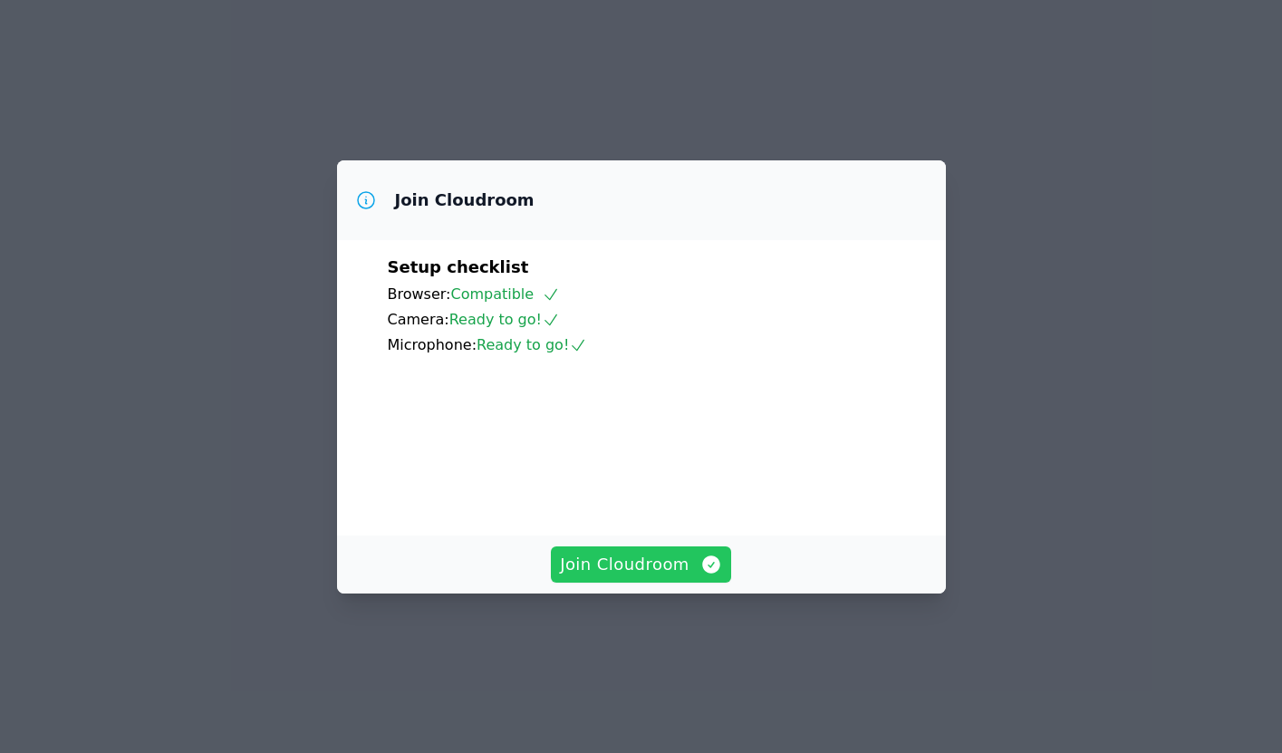
click at [659, 577] on span "Join Cloudroom" at bounding box center [641, 564] width 162 height 25
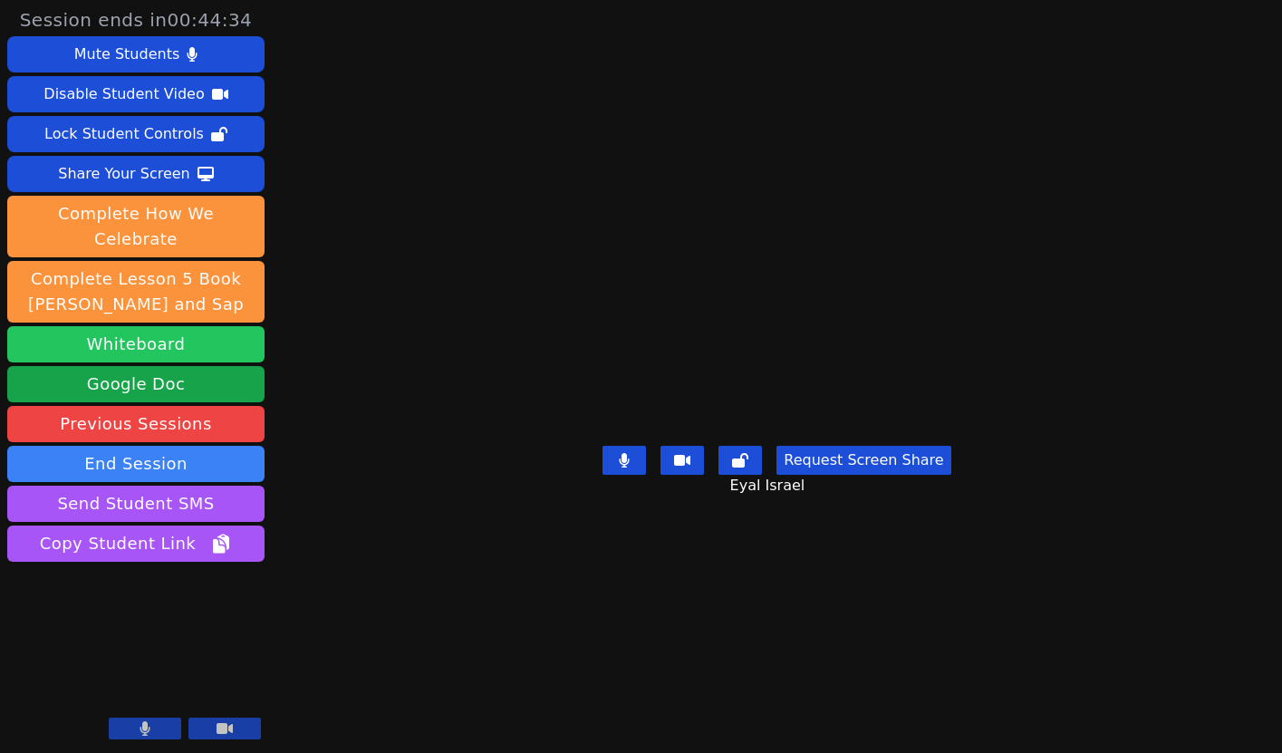
click at [156, 326] on button "Whiteboard" at bounding box center [135, 344] width 257 height 36
click at [167, 326] on button "Whiteboard" at bounding box center [135, 344] width 257 height 36
click at [627, 467] on icon at bounding box center [624, 460] width 18 height 14
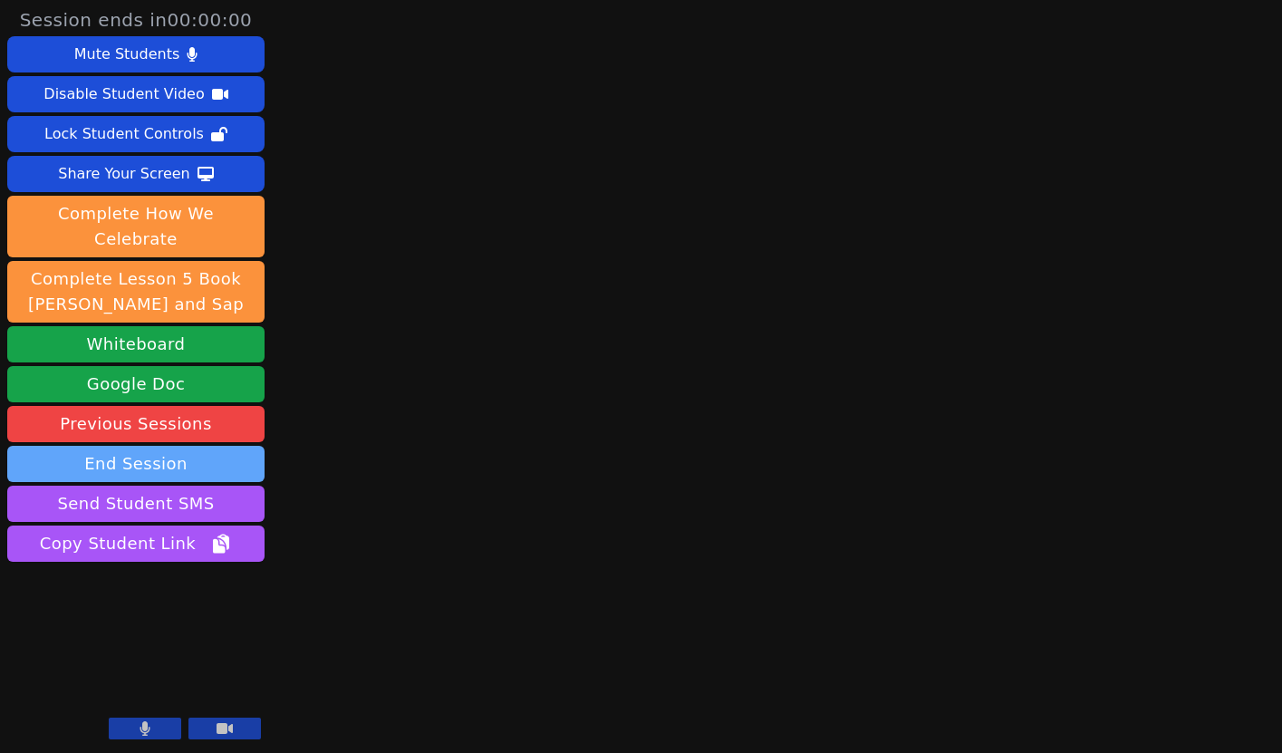
click at [148, 446] on button "End Session" at bounding box center [135, 464] width 257 height 36
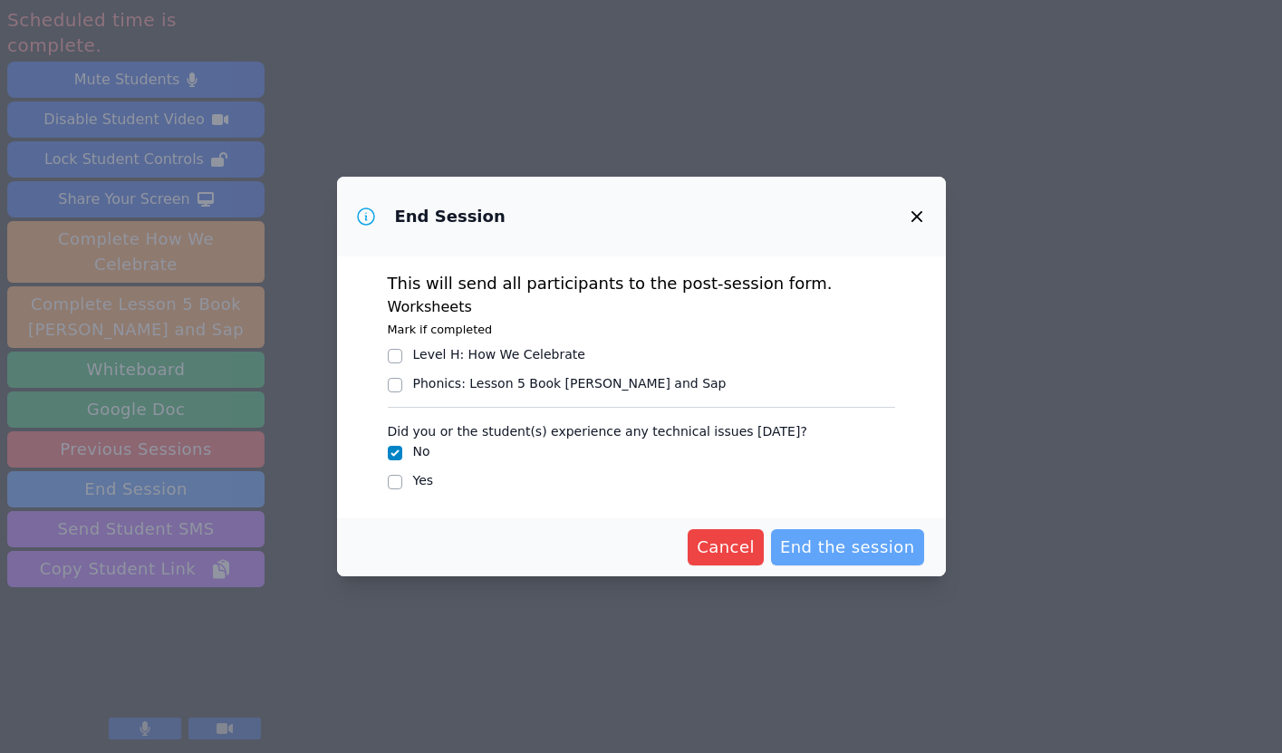
click at [843, 543] on span "End the session" at bounding box center [847, 546] width 135 height 25
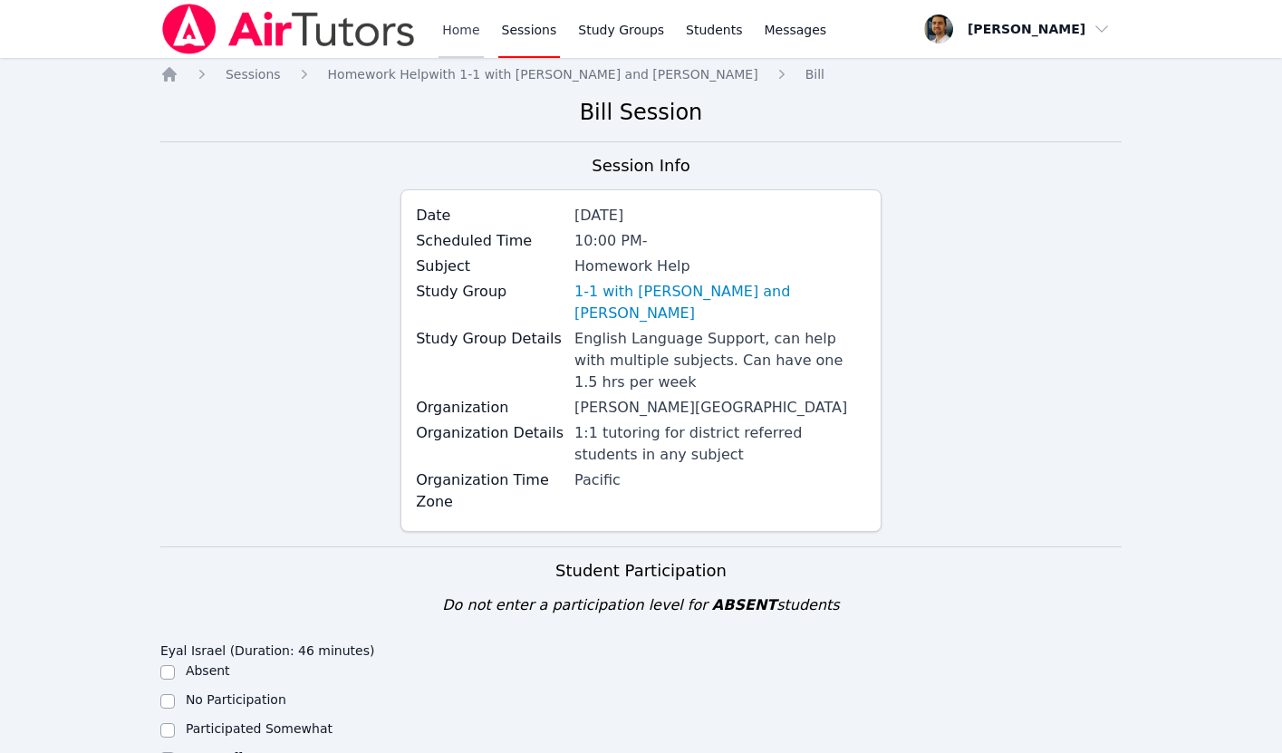
click at [458, 33] on link "Home" at bounding box center [460, 29] width 44 height 58
